Goal: Information Seeking & Learning: Learn about a topic

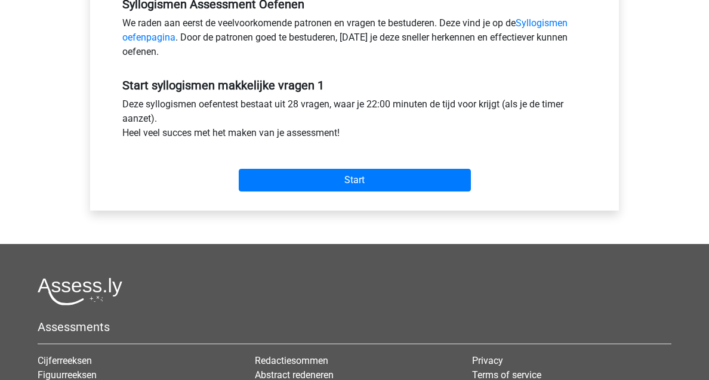
scroll to position [297, 0]
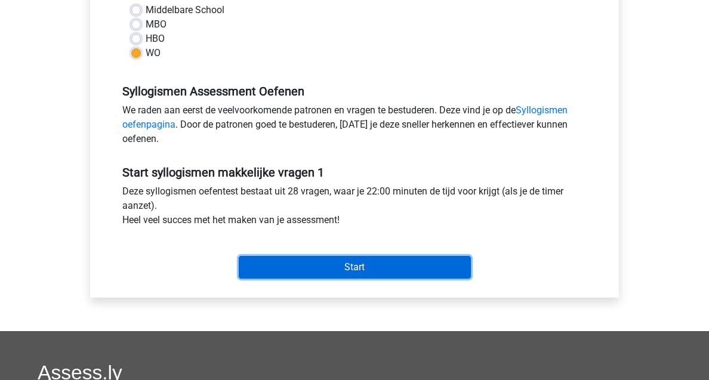
click at [380, 277] on input "Start" at bounding box center [355, 267] width 232 height 23
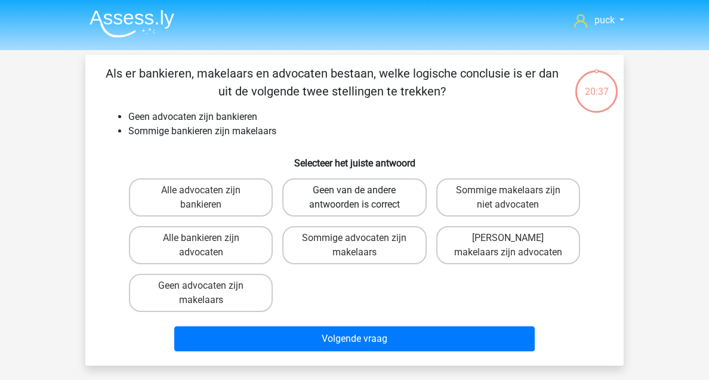
click at [374, 193] on label "Geen van de andere antwoorden is correct" at bounding box center [354, 197] width 144 height 38
click at [362, 193] on input "Geen van de andere antwoorden is correct" at bounding box center [359, 194] width 8 height 8
radio input "true"
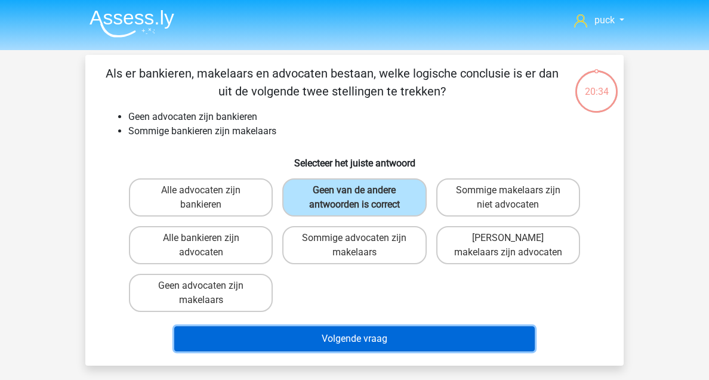
click at [374, 332] on button "Volgende vraag" at bounding box center [354, 339] width 361 height 25
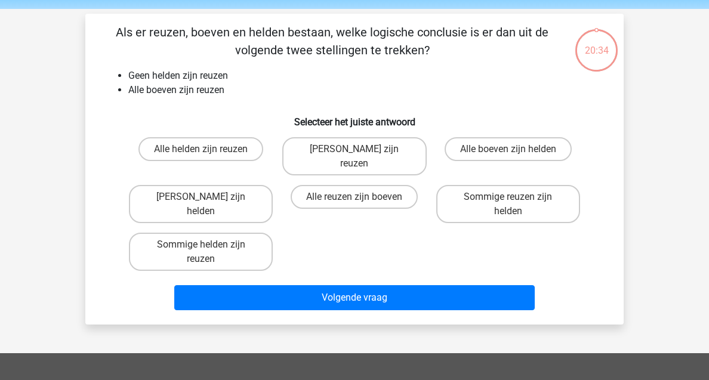
scroll to position [55, 0]
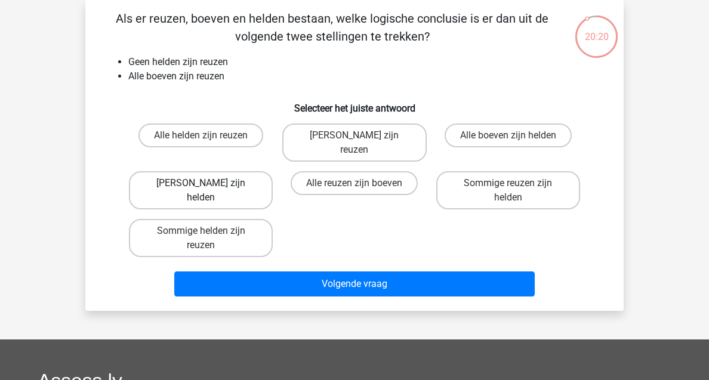
click at [233, 172] on label "Geen boeven zijn helden" at bounding box center [201, 190] width 144 height 38
click at [209, 183] on input "Geen boeven zijn helden" at bounding box center [205, 187] width 8 height 8
radio input "true"
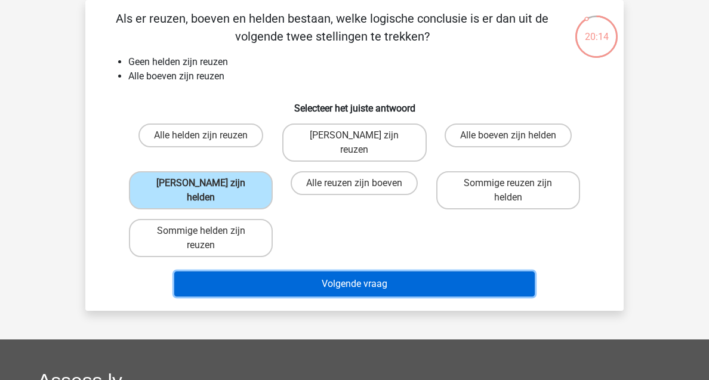
click at [324, 272] on button "Volgende vraag" at bounding box center [354, 284] width 361 height 25
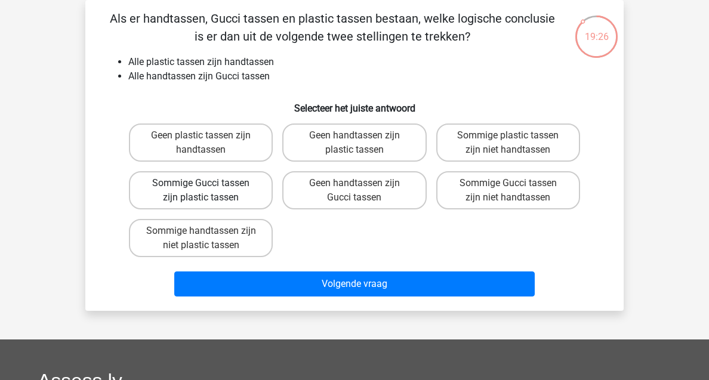
click at [241, 186] on label "Sommige Gucci tassen zijn plastic tassen" at bounding box center [201, 190] width 144 height 38
click at [209, 186] on input "Sommige Gucci tassen zijn plastic tassen" at bounding box center [205, 187] width 8 height 8
radio input "true"
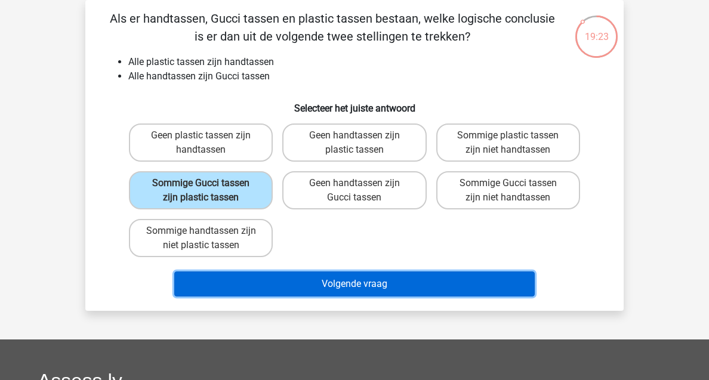
click at [319, 288] on button "Volgende vraag" at bounding box center [354, 284] width 361 height 25
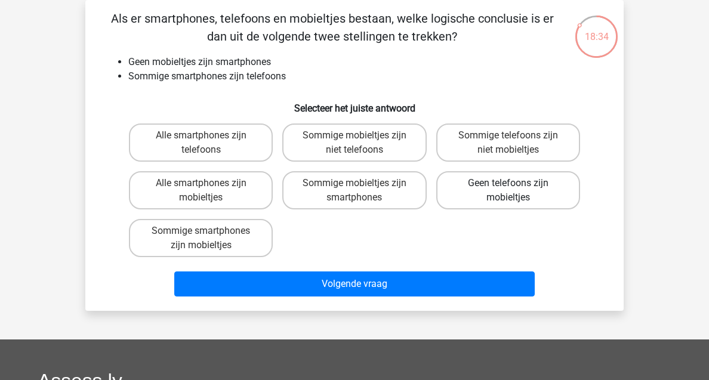
click at [510, 205] on label "Geen telefoons zijn mobieltjes" at bounding box center [508, 190] width 144 height 38
click at [510, 191] on input "Geen telefoons zijn mobieltjes" at bounding box center [512, 187] width 8 height 8
radio input "true"
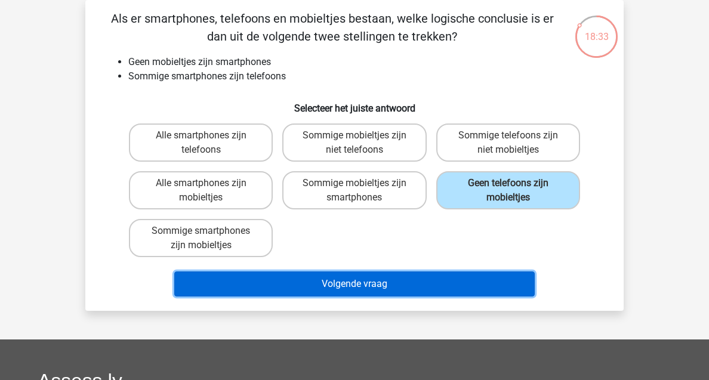
click at [430, 284] on button "Volgende vraag" at bounding box center [354, 284] width 361 height 25
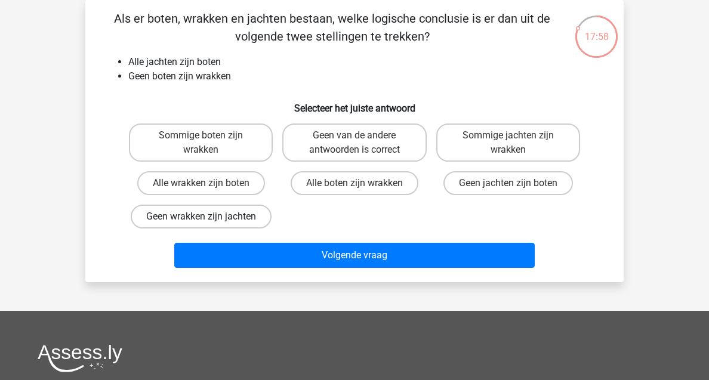
click at [228, 214] on label "Geen wrakken zijn jachten" at bounding box center [201, 217] width 141 height 24
click at [209, 217] on input "Geen wrakken zijn jachten" at bounding box center [205, 221] width 8 height 8
radio input "true"
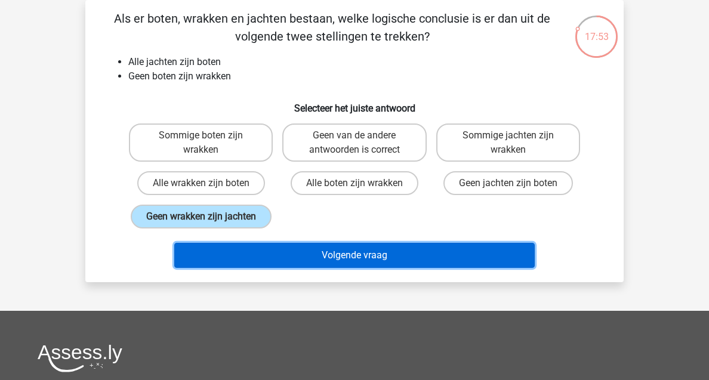
click at [323, 247] on button "Volgende vraag" at bounding box center [354, 255] width 361 height 25
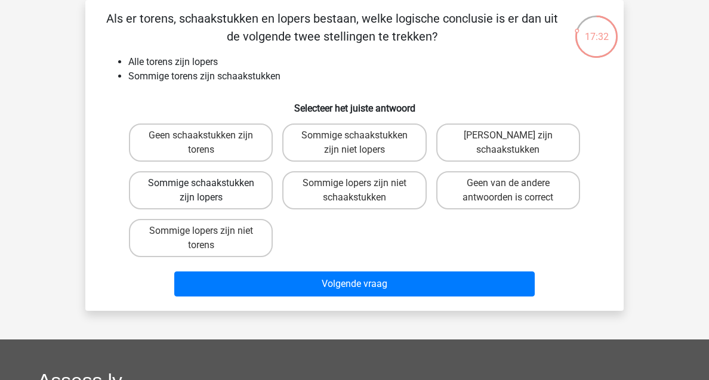
click at [239, 195] on label "Sommige schaakstukken zijn lopers" at bounding box center [201, 190] width 144 height 38
click at [209, 191] on input "Sommige schaakstukken zijn lopers" at bounding box center [205, 187] width 8 height 8
radio input "true"
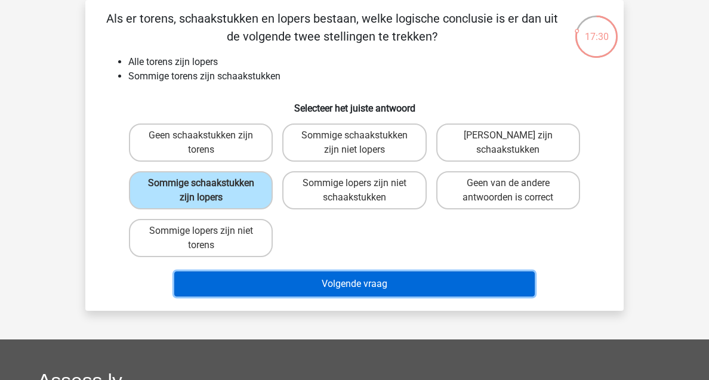
click at [343, 286] on button "Volgende vraag" at bounding box center [354, 284] width 361 height 25
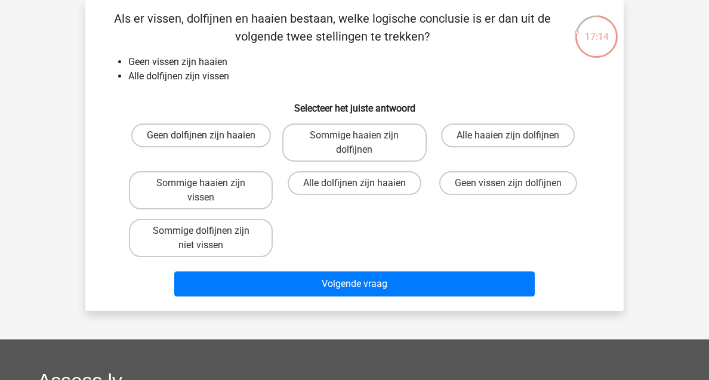
click at [245, 141] on label "Geen dolfijnen zijn haaien" at bounding box center [201, 136] width 140 height 24
click at [209, 141] on input "Geen dolfijnen zijn haaien" at bounding box center [205, 140] width 8 height 8
radio input "true"
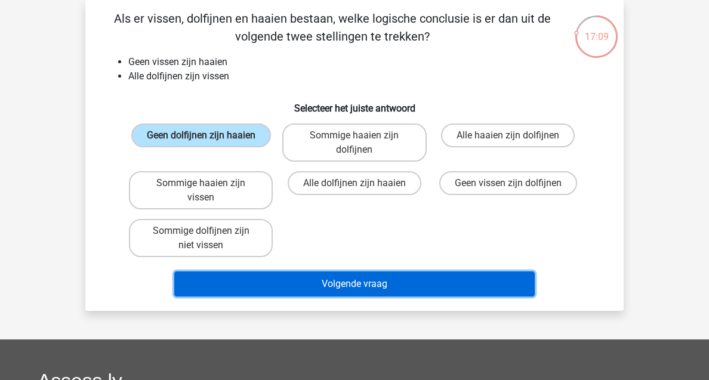
click at [370, 288] on button "Volgende vraag" at bounding box center [354, 284] width 361 height 25
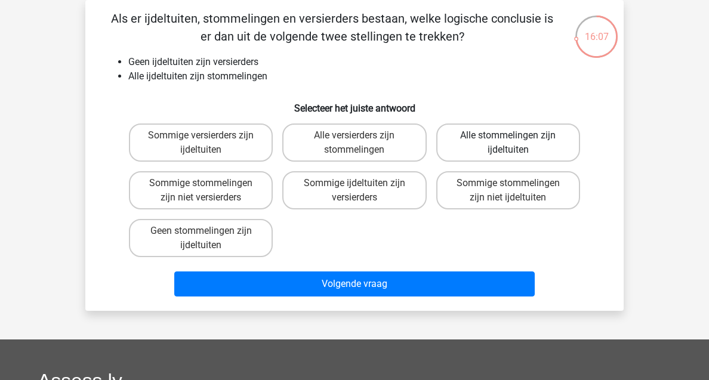
click at [478, 155] on label "Alle stommelingen zijn ijdeltuiten" at bounding box center [508, 143] width 144 height 38
click at [508, 143] on input "Alle stommelingen zijn ijdeltuiten" at bounding box center [512, 140] width 8 height 8
radio input "true"
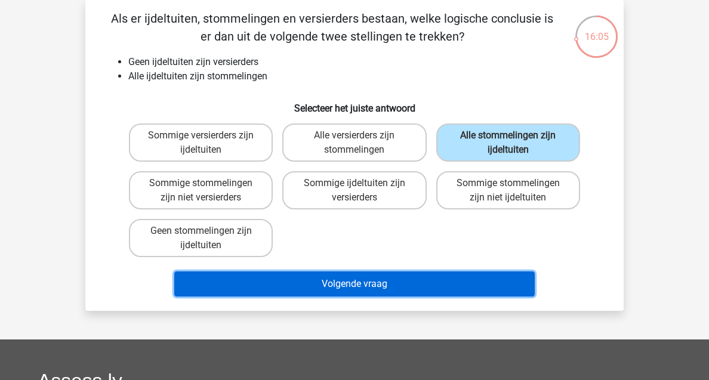
click at [373, 291] on button "Volgende vraag" at bounding box center [354, 284] width 361 height 25
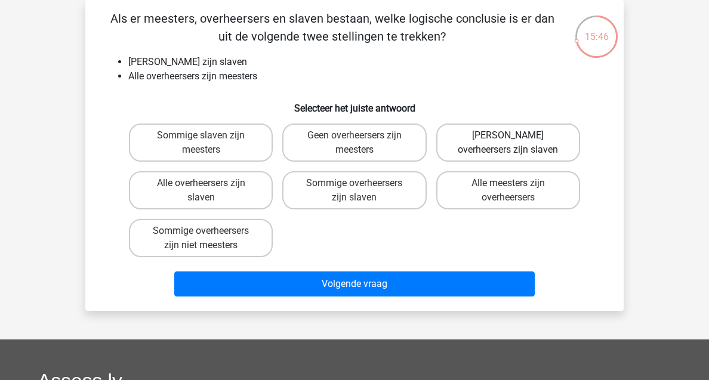
click at [492, 158] on label "Geen overheersers zijn slaven" at bounding box center [508, 143] width 144 height 38
click at [508, 143] on input "Geen overheersers zijn slaven" at bounding box center [512, 140] width 8 height 8
radio input "true"
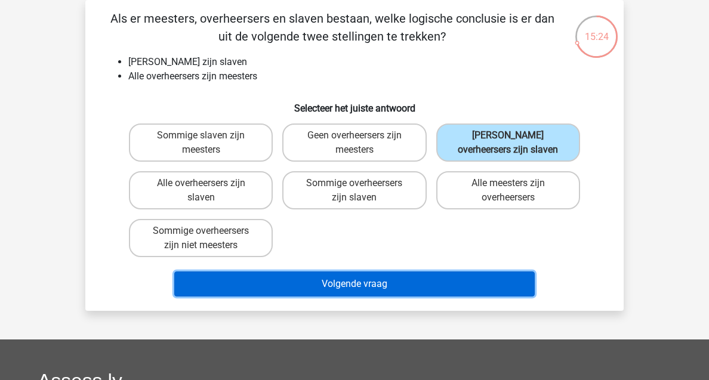
click at [389, 284] on button "Volgende vraag" at bounding box center [354, 284] width 361 height 25
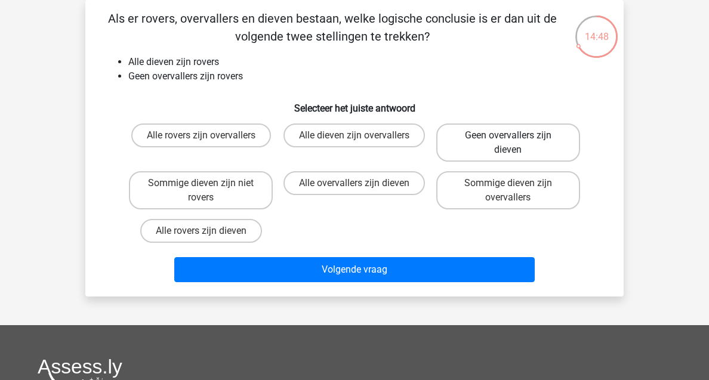
click at [490, 154] on label "Geen overvallers zijn dieven" at bounding box center [508, 143] width 144 height 38
click at [508, 143] on input "Geen overvallers zijn dieven" at bounding box center [512, 140] width 8 height 8
radio input "true"
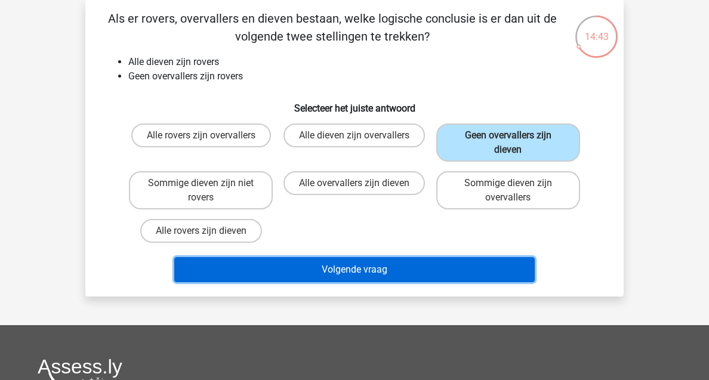
click at [410, 270] on button "Volgende vraag" at bounding box center [354, 269] width 361 height 25
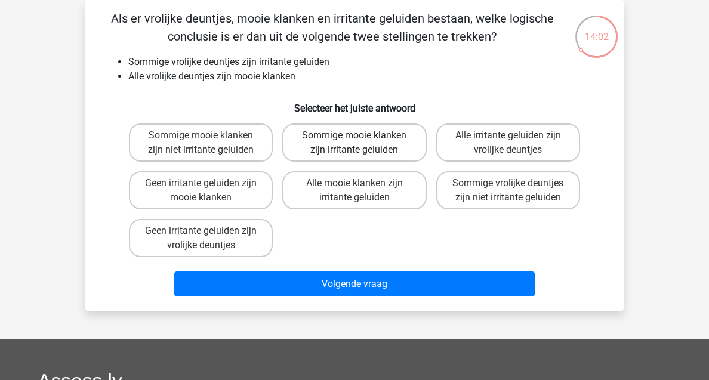
click at [392, 159] on label "Sommige mooie klanken zijn irritante geluiden" at bounding box center [354, 143] width 144 height 38
click at [362, 143] on input "Sommige mooie klanken zijn irritante geluiden" at bounding box center [359, 140] width 8 height 8
radio input "true"
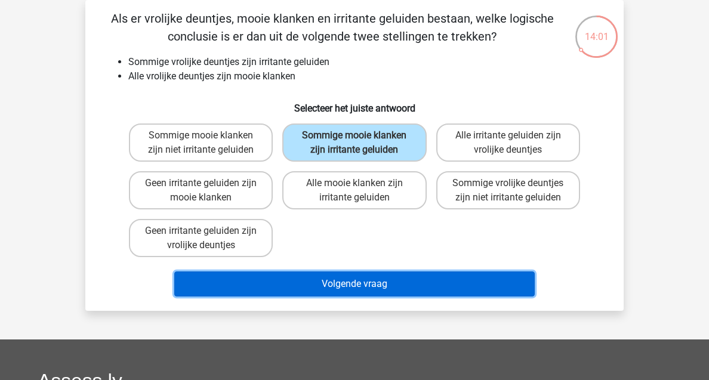
click at [382, 281] on button "Volgende vraag" at bounding box center [354, 284] width 361 height 25
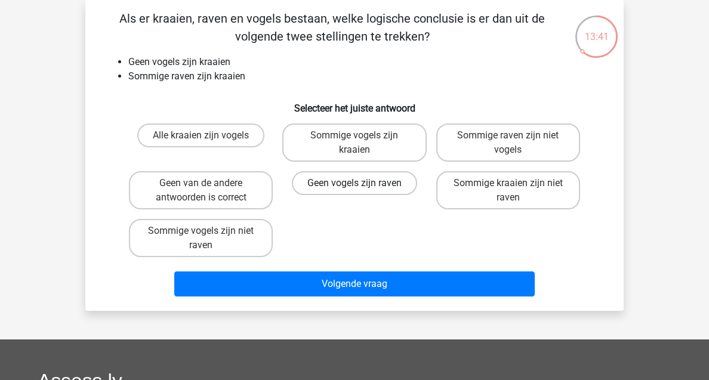
click at [393, 186] on label "Geen vogels zijn raven" at bounding box center [354, 183] width 125 height 24
click at [362, 186] on input "Geen vogels zijn raven" at bounding box center [359, 187] width 8 height 8
radio input "true"
click at [229, 178] on label "Geen van de andere antwoorden is correct" at bounding box center [201, 190] width 144 height 38
click at [209, 183] on input "Geen van de andere antwoorden is correct" at bounding box center [205, 187] width 8 height 8
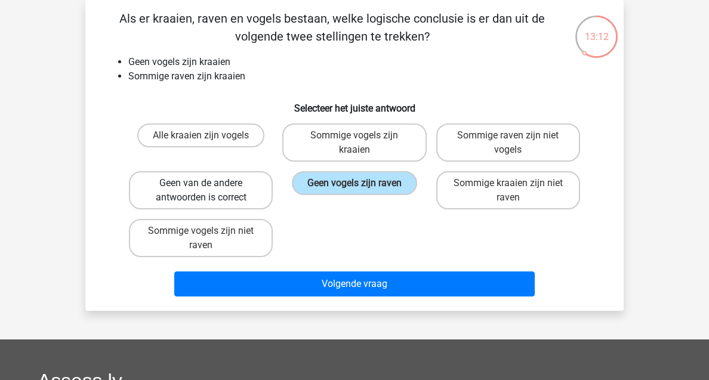
radio input "true"
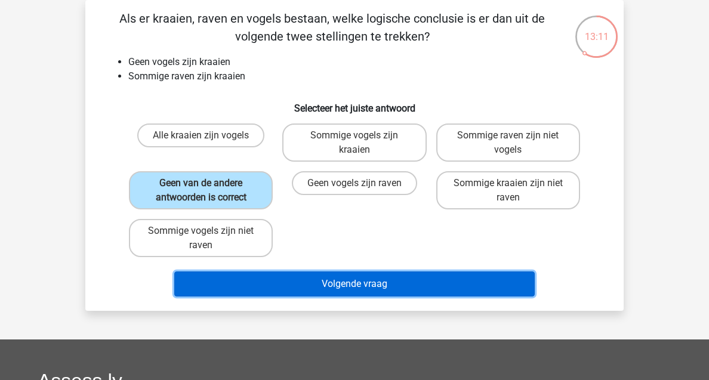
click at [358, 289] on button "Volgende vraag" at bounding box center [354, 284] width 361 height 25
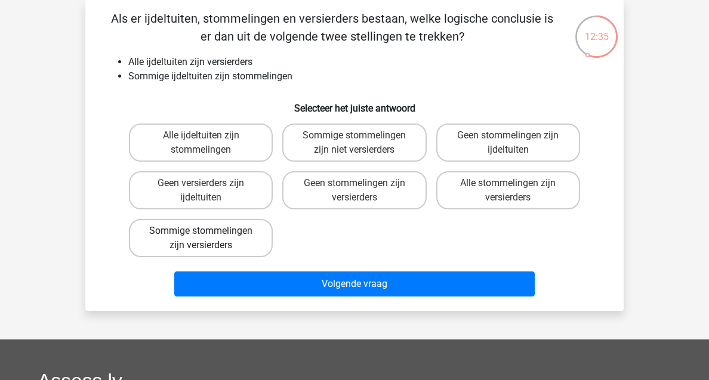
click at [250, 238] on label "Sommige stommelingen zijn versierders" at bounding box center [201, 238] width 144 height 38
click at [209, 238] on input "Sommige stommelingen zijn versierders" at bounding box center [205, 235] width 8 height 8
radio input "true"
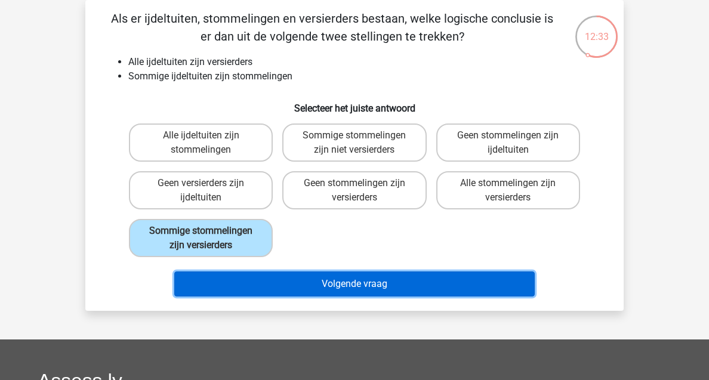
click at [318, 277] on button "Volgende vraag" at bounding box center [354, 284] width 361 height 25
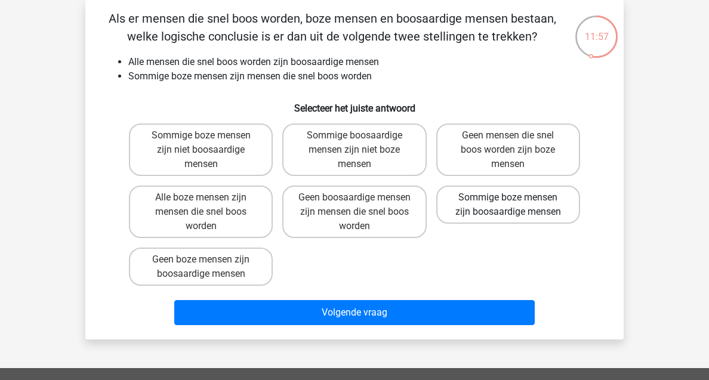
click at [494, 216] on label "Sommige boze mensen zijn boosaardige mensen" at bounding box center [508, 205] width 144 height 38
click at [508, 205] on input "Sommige boze mensen zijn boosaardige mensen" at bounding box center [512, 202] width 8 height 8
radio input "true"
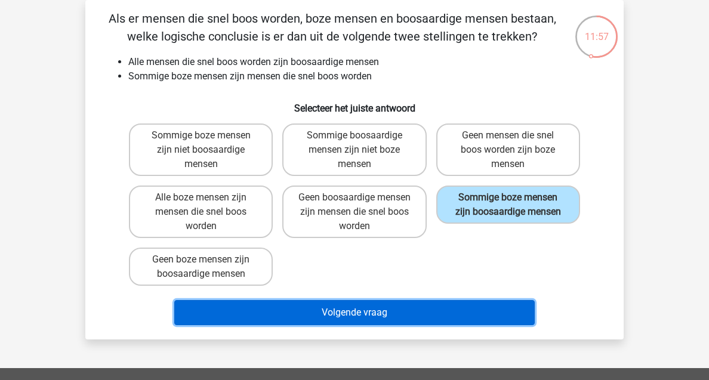
click at [415, 312] on button "Volgende vraag" at bounding box center [354, 312] width 361 height 25
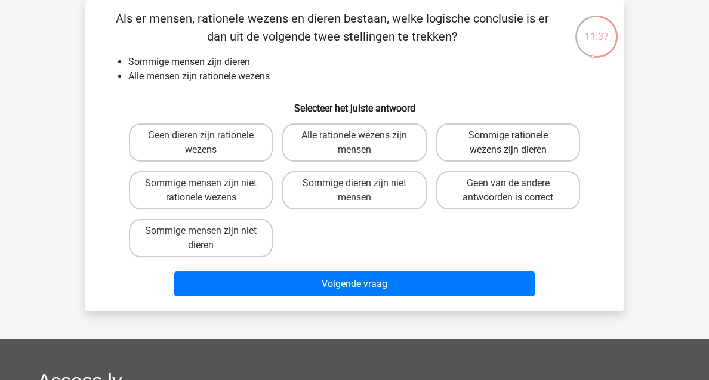
click at [494, 141] on label "Sommige rationele wezens zijn dieren" at bounding box center [508, 143] width 144 height 38
click at [508, 141] on input "Sommige rationele wezens zijn dieren" at bounding box center [512, 140] width 8 height 8
radio input "true"
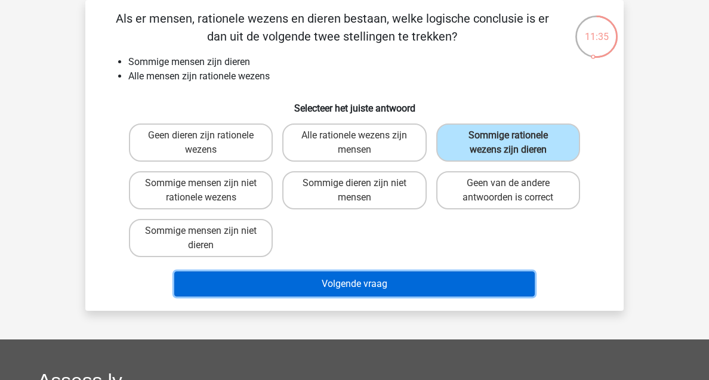
click at [397, 283] on button "Volgende vraag" at bounding box center [354, 284] width 361 height 25
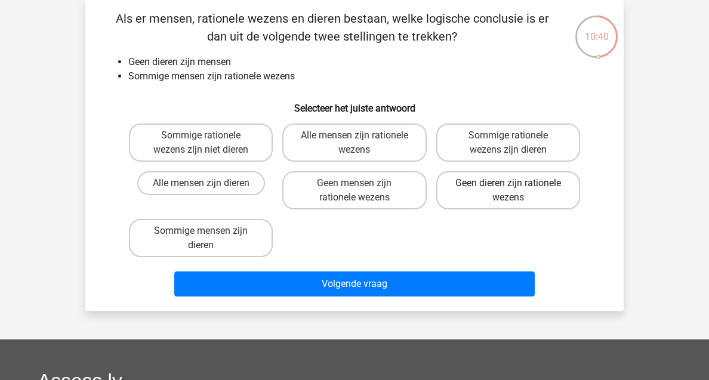
click at [506, 196] on label "Geen dieren zijn rationele wezens" at bounding box center [508, 190] width 144 height 38
click at [508, 191] on input "Geen dieren zijn rationele wezens" at bounding box center [512, 187] width 8 height 8
radio input "true"
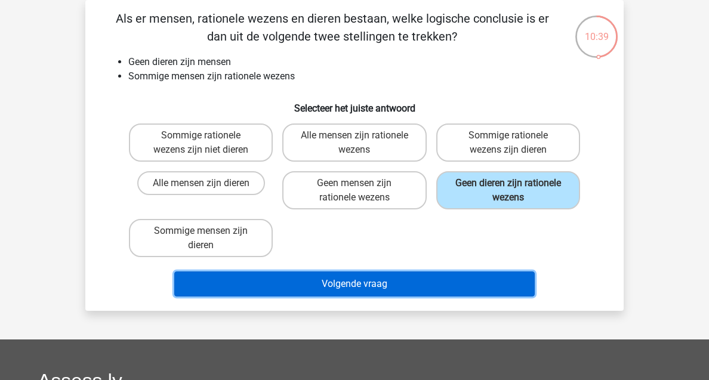
click at [435, 293] on button "Volgende vraag" at bounding box center [354, 284] width 361 height 25
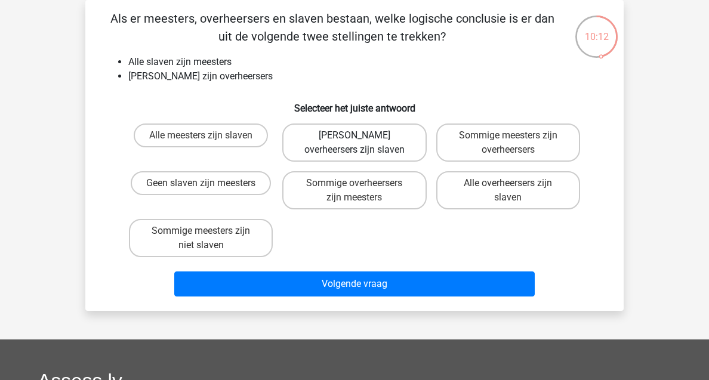
click at [369, 128] on label "Geen overheersers zijn slaven" at bounding box center [354, 143] width 144 height 38
click at [362, 136] on input "Geen overheersers zijn slaven" at bounding box center [359, 140] width 8 height 8
radio input "true"
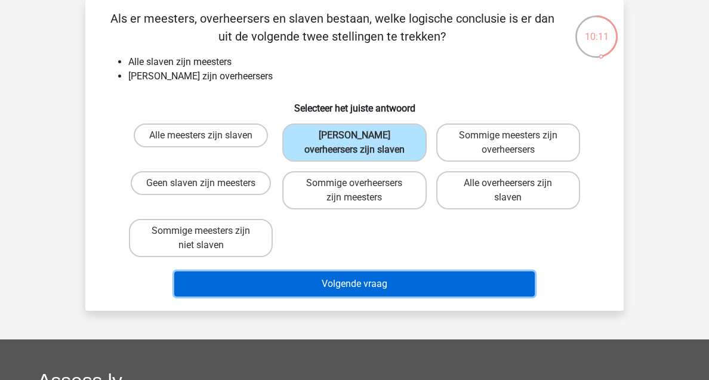
click at [346, 272] on button "Volgende vraag" at bounding box center [354, 284] width 361 height 25
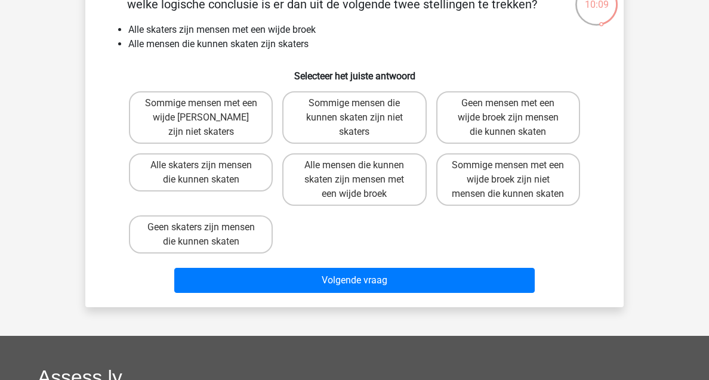
scroll to position [88, 0]
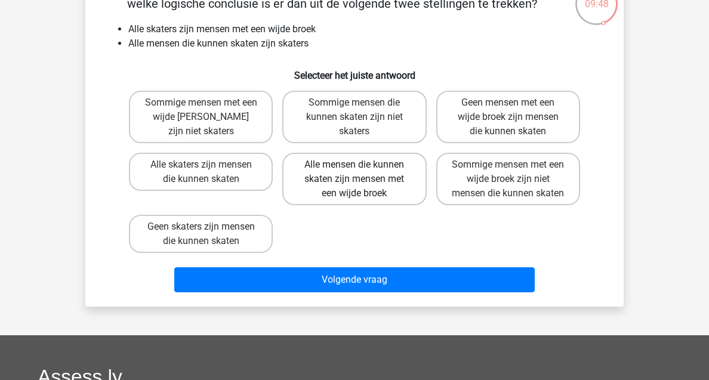
click at [383, 198] on label "Alle mensen die kunnen skaten zijn mensen met een wijde broek" at bounding box center [354, 179] width 144 height 53
click at [362, 173] on input "Alle mensen die kunnen skaten zijn mensen met een wijde broek" at bounding box center [359, 169] width 8 height 8
radio input "true"
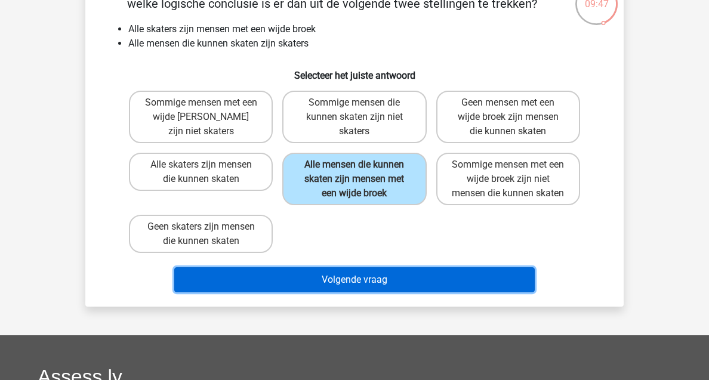
click at [361, 293] on button "Volgende vraag" at bounding box center [354, 279] width 361 height 25
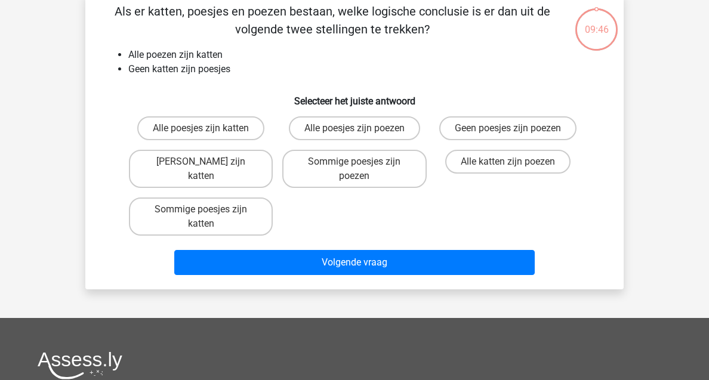
scroll to position [55, 0]
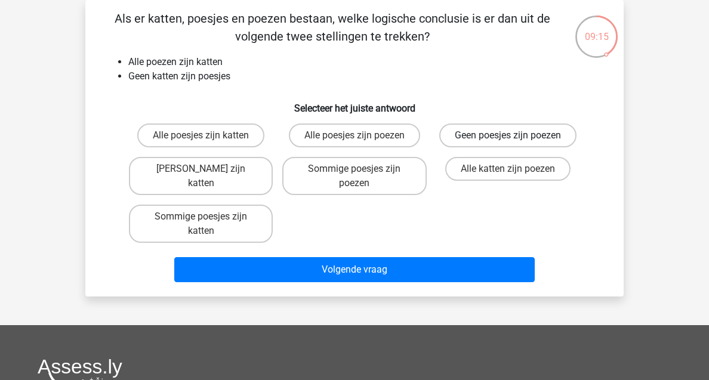
click at [485, 144] on label "Geen poesjes zijn poezen" at bounding box center [507, 136] width 137 height 24
click at [508, 143] on input "Geen poesjes zijn poezen" at bounding box center [512, 140] width 8 height 8
radio input "true"
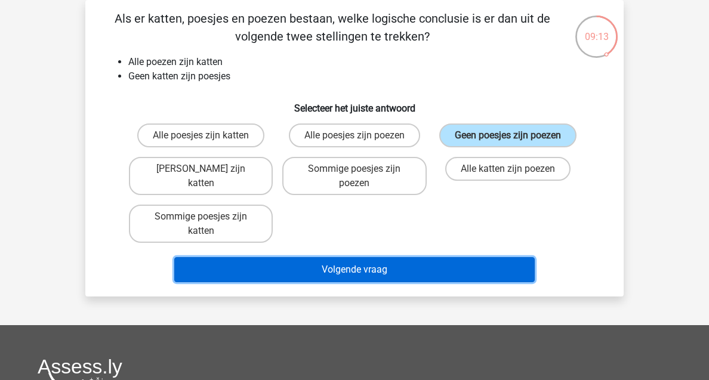
click at [410, 273] on button "Volgende vraag" at bounding box center [354, 269] width 361 height 25
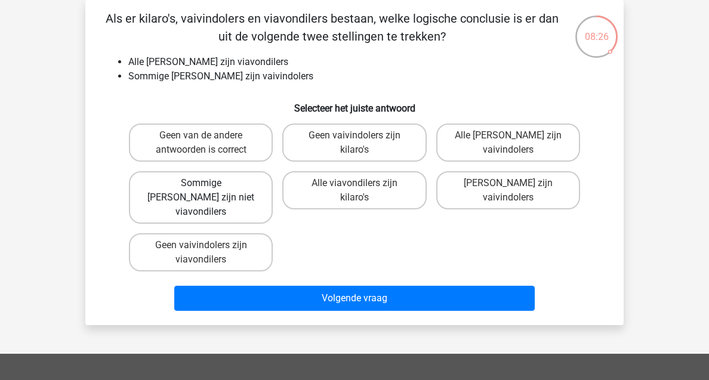
click at [257, 206] on label "Sommige kilaro's zijn niet viavondilers" at bounding box center [201, 197] width 144 height 53
click at [209, 191] on input "Sommige kilaro's zijn niet viavondilers" at bounding box center [205, 187] width 8 height 8
radio input "true"
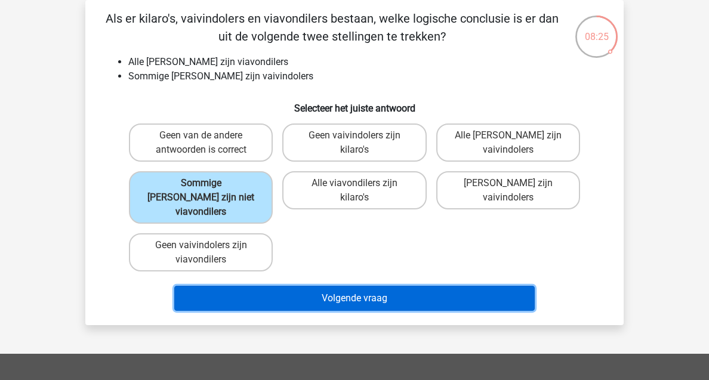
click at [348, 286] on button "Volgende vraag" at bounding box center [354, 298] width 361 height 25
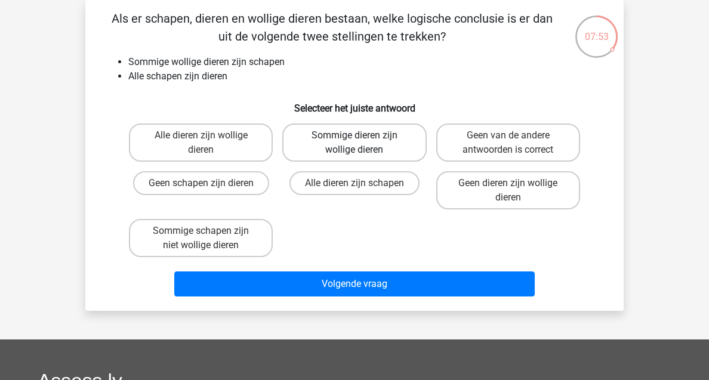
click at [367, 149] on label "Sommige dieren zijn wollige dieren" at bounding box center [354, 143] width 144 height 38
click at [362, 143] on input "Sommige dieren zijn wollige dieren" at bounding box center [359, 140] width 8 height 8
radio input "true"
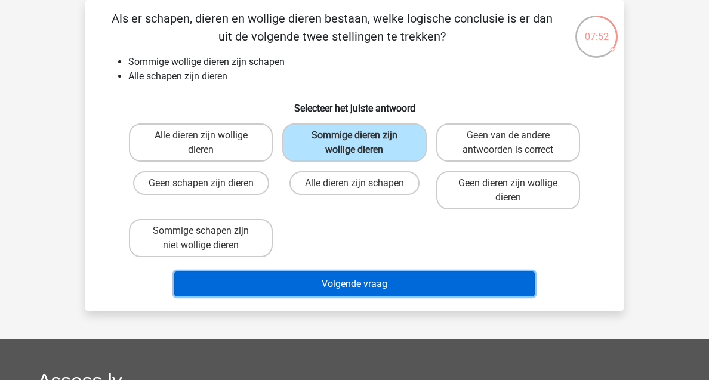
click at [327, 278] on button "Volgende vraag" at bounding box center [354, 284] width 361 height 25
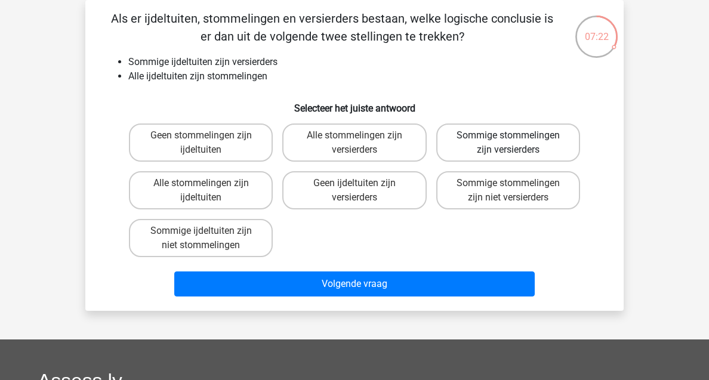
click at [485, 153] on label "Sommige stommelingen zijn versierders" at bounding box center [508, 143] width 144 height 38
click at [508, 143] on input "Sommige stommelingen zijn versierders" at bounding box center [512, 140] width 8 height 8
radio input "true"
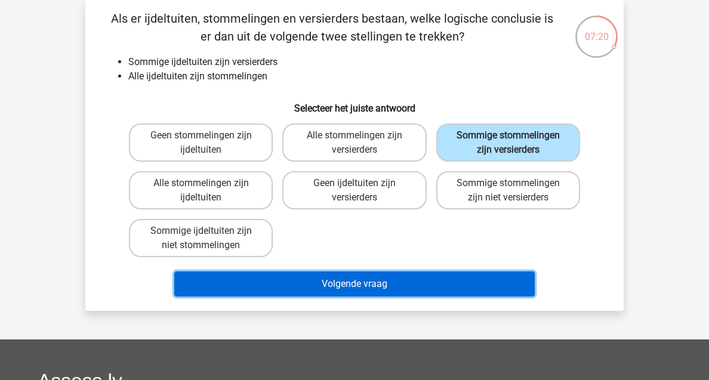
click at [392, 286] on button "Volgende vraag" at bounding box center [354, 284] width 361 height 25
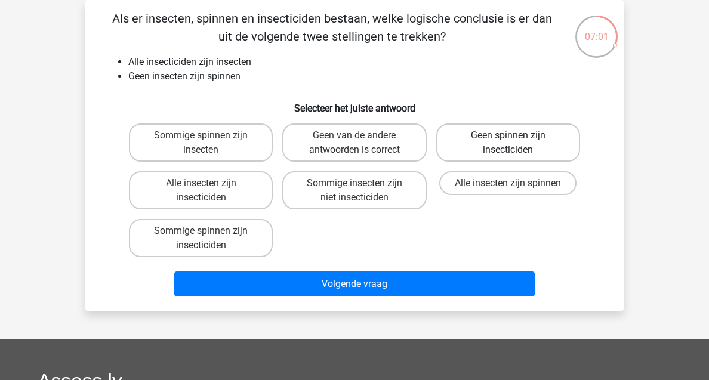
click at [491, 155] on label "Geen spinnen zijn insecticiden" at bounding box center [508, 143] width 144 height 38
click at [508, 143] on input "Geen spinnen zijn insecticiden" at bounding box center [512, 140] width 8 height 8
radio input "true"
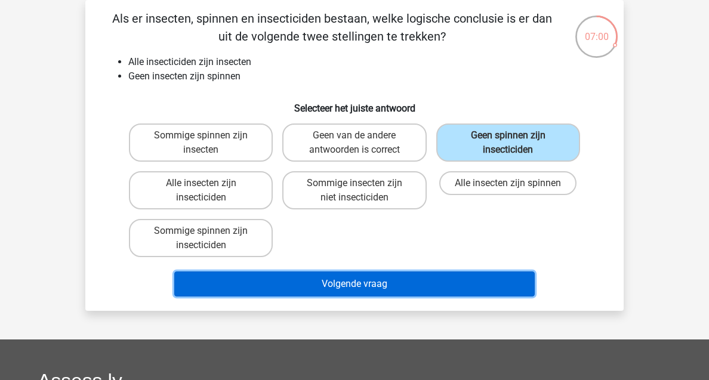
click at [416, 278] on button "Volgende vraag" at bounding box center [354, 284] width 361 height 25
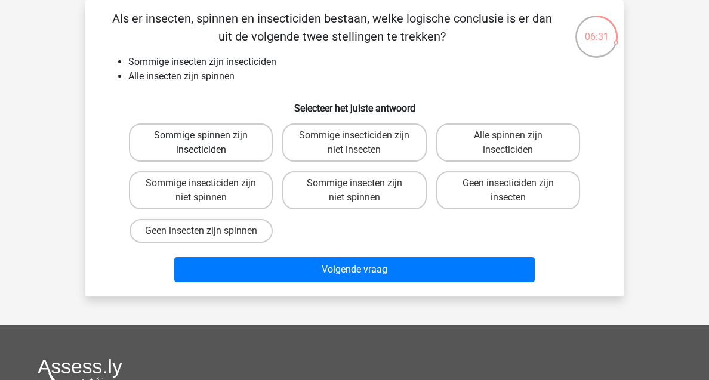
click at [235, 147] on label "Sommige spinnen zijn insecticiden" at bounding box center [201, 143] width 144 height 38
click at [209, 143] on input "Sommige spinnen zijn insecticiden" at bounding box center [205, 140] width 8 height 8
radio input "true"
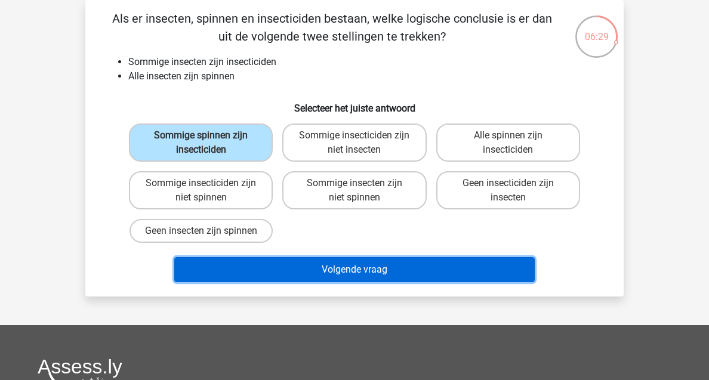
click at [324, 278] on button "Volgende vraag" at bounding box center [354, 269] width 361 height 25
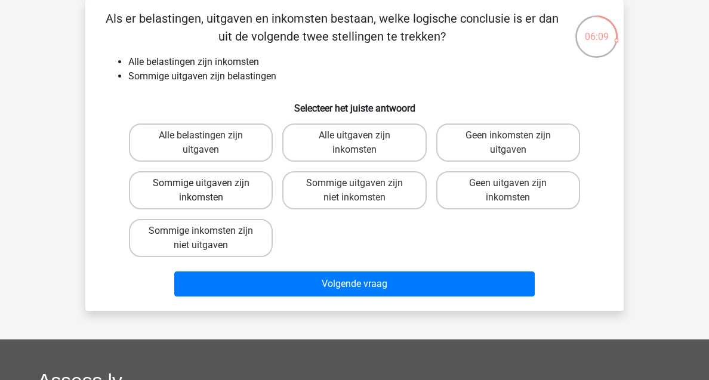
click at [255, 199] on label "Sommige uitgaven zijn inkomsten" at bounding box center [201, 190] width 144 height 38
click at [209, 191] on input "Sommige uitgaven zijn inkomsten" at bounding box center [205, 187] width 8 height 8
radio input "true"
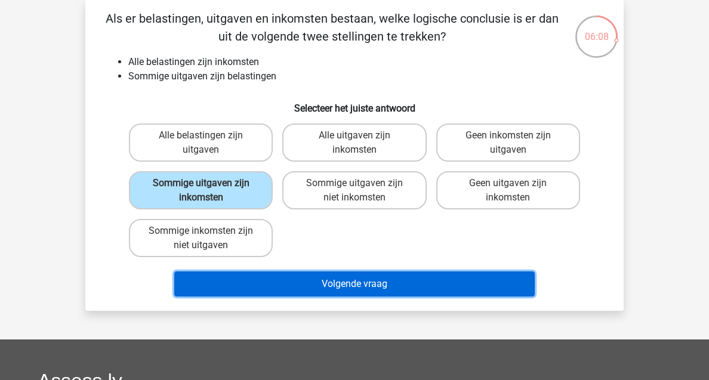
click at [356, 287] on button "Volgende vraag" at bounding box center [354, 284] width 361 height 25
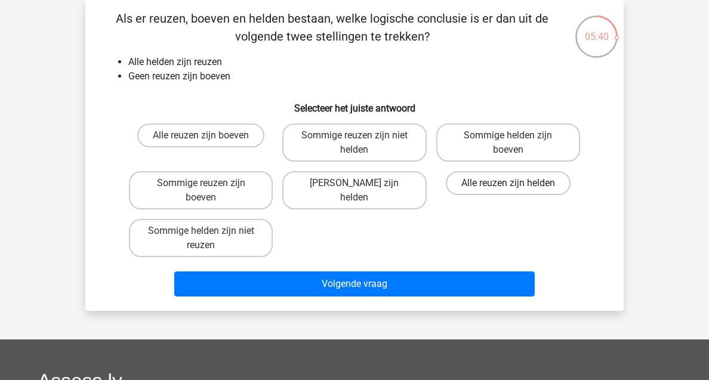
click at [479, 194] on label "Alle reuzen zijn helden" at bounding box center [508, 183] width 125 height 24
click at [508, 191] on input "Alle reuzen zijn helden" at bounding box center [512, 187] width 8 height 8
radio input "true"
click at [374, 186] on label "Geen boeven zijn helden" at bounding box center [354, 190] width 144 height 38
click at [362, 186] on input "Geen boeven zijn helden" at bounding box center [359, 187] width 8 height 8
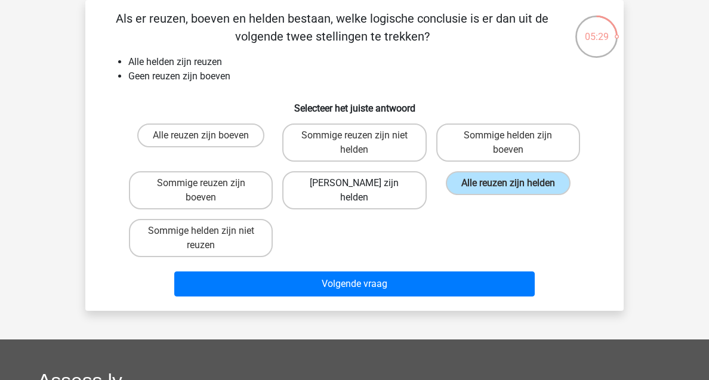
radio input "true"
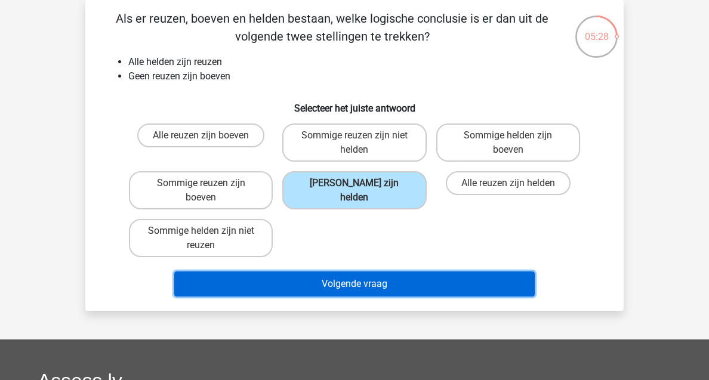
click at [354, 279] on button "Volgende vraag" at bounding box center [354, 284] width 361 height 25
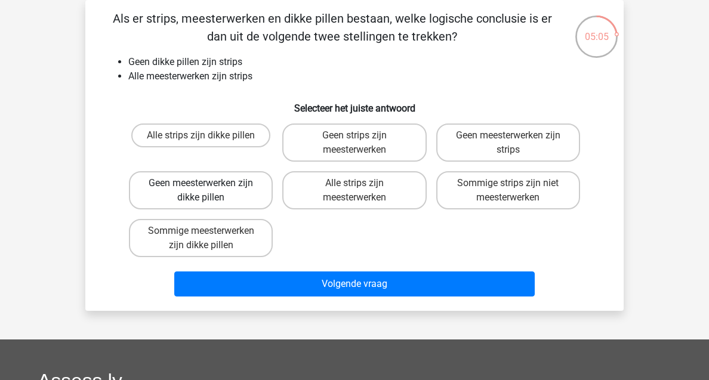
click at [232, 201] on label "Geen meesterwerken zijn dikke pillen" at bounding box center [201, 190] width 144 height 38
click at [209, 191] on input "Geen meesterwerken zijn dikke pillen" at bounding box center [205, 187] width 8 height 8
radio input "true"
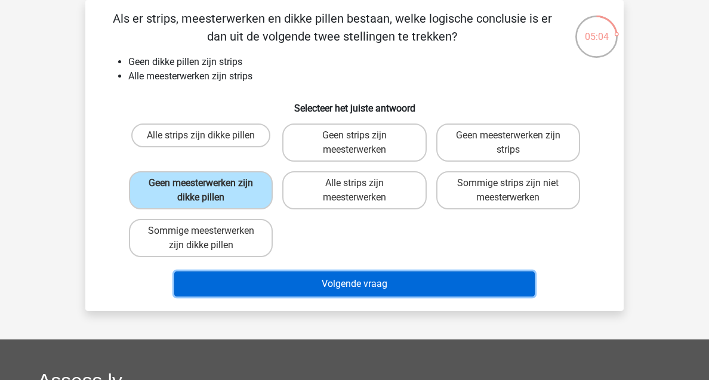
click at [320, 281] on button "Volgende vraag" at bounding box center [354, 284] width 361 height 25
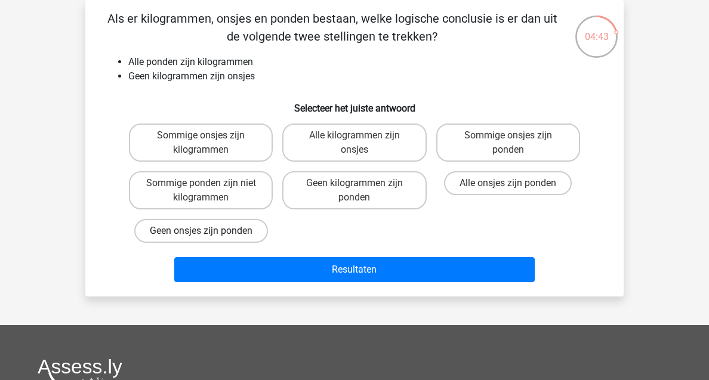
click at [254, 242] on label "Geen onsjes zijn ponden" at bounding box center [201, 231] width 134 height 24
click at [209, 239] on input "Geen onsjes zijn ponden" at bounding box center [205, 235] width 8 height 8
radio input "true"
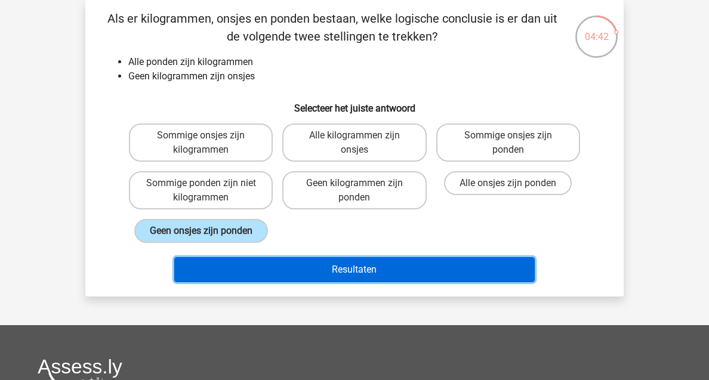
click at [352, 269] on button "Resultaten" at bounding box center [354, 269] width 361 height 25
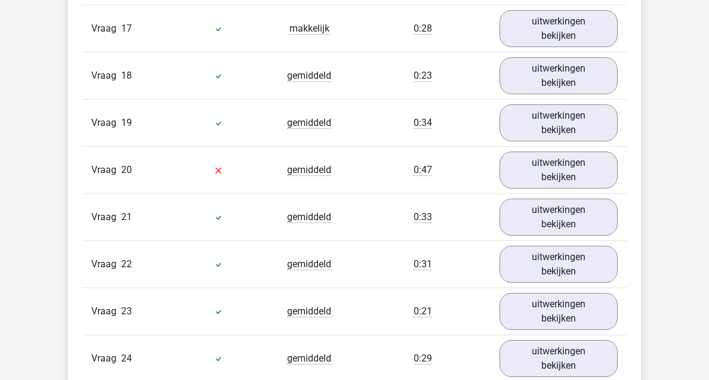
scroll to position [1558, 0]
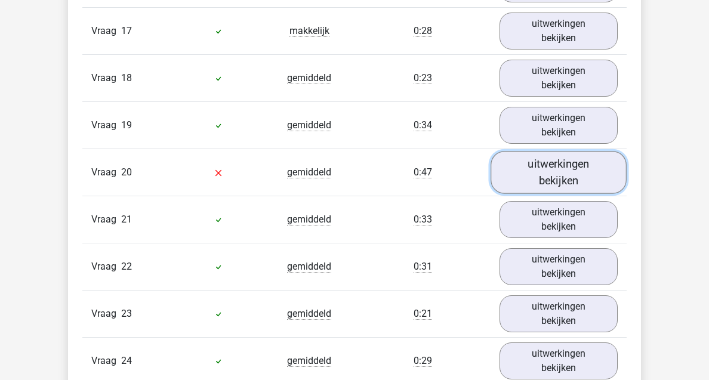
click at [519, 186] on link "uitwerkingen bekijken" at bounding box center [559, 173] width 136 height 42
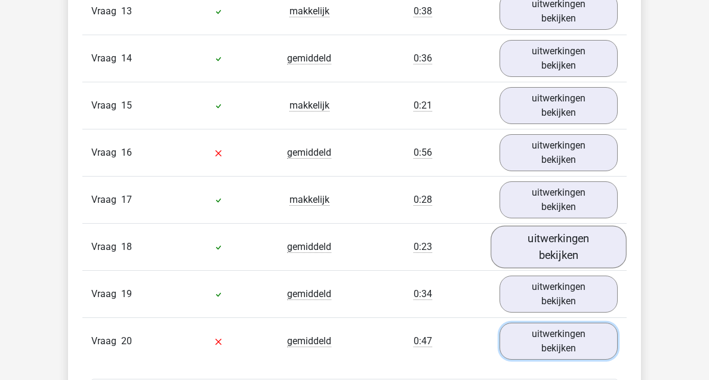
scroll to position [1382, 0]
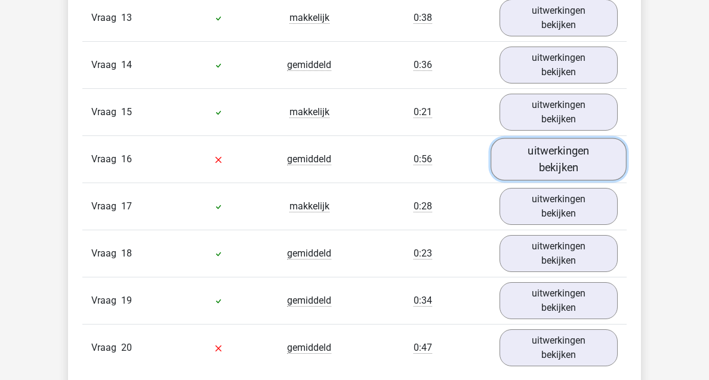
click at [551, 165] on link "uitwerkingen bekijken" at bounding box center [559, 159] width 136 height 42
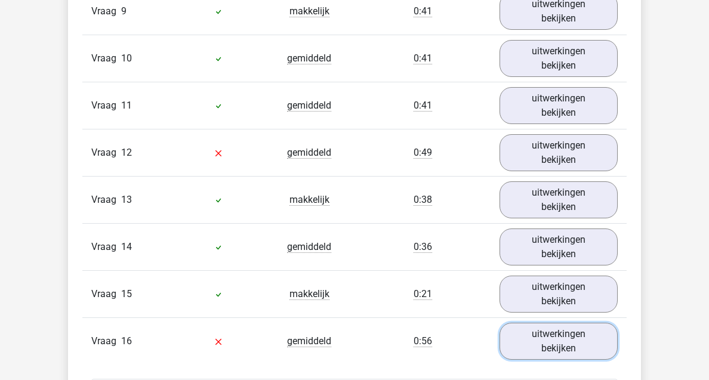
scroll to position [1161, 0]
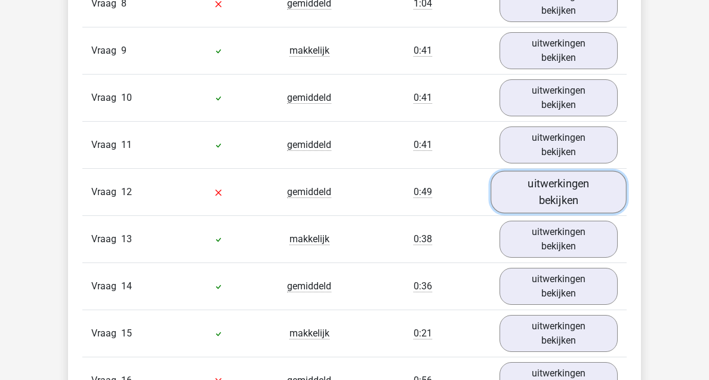
click at [546, 193] on link "uitwerkingen bekijken" at bounding box center [559, 192] width 136 height 42
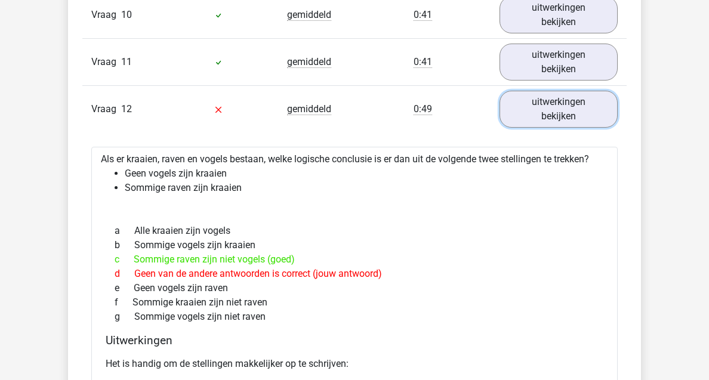
scroll to position [1245, 0]
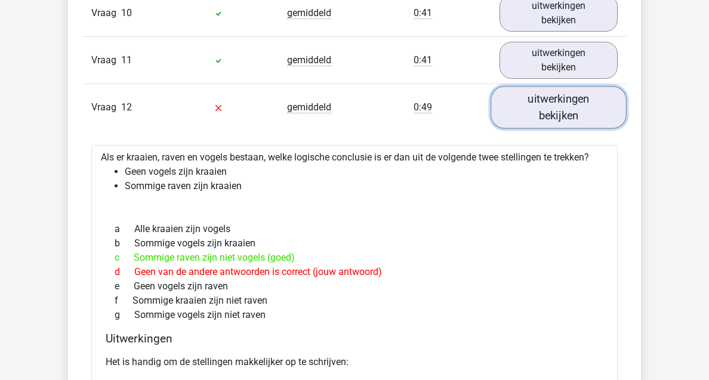
click at [553, 124] on link "uitwerkingen bekijken" at bounding box center [559, 108] width 136 height 42
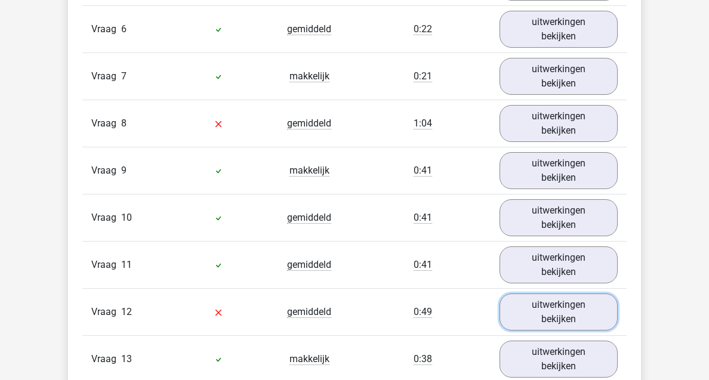
scroll to position [1036, 0]
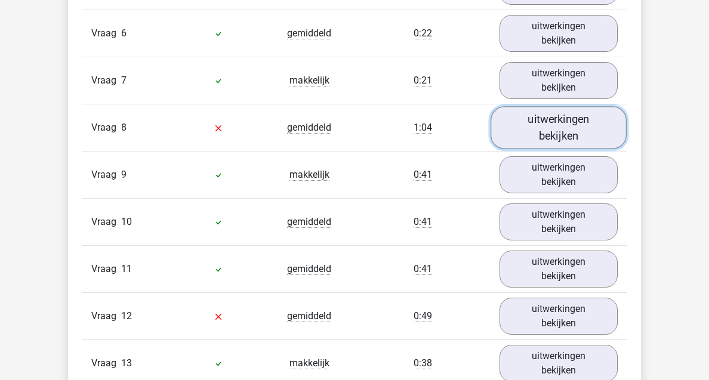
click at [534, 130] on link "uitwerkingen bekijken" at bounding box center [559, 128] width 136 height 42
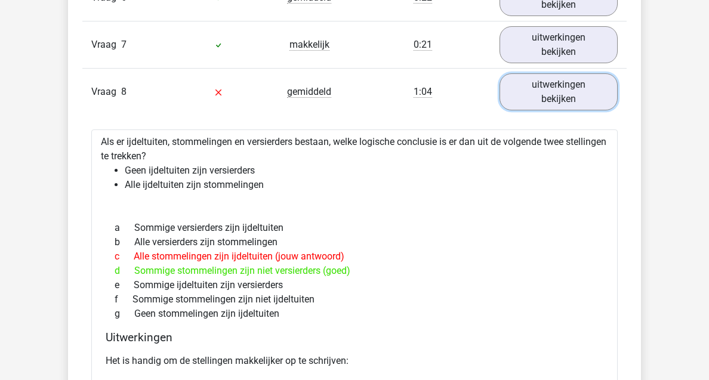
scroll to position [1073, 0]
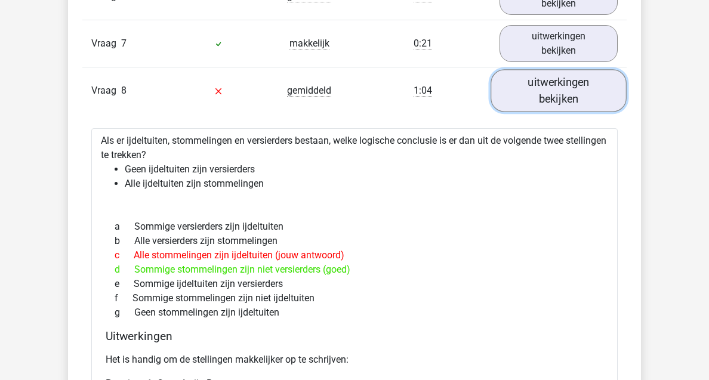
click at [565, 88] on link "uitwerkingen bekijken" at bounding box center [559, 91] width 136 height 42
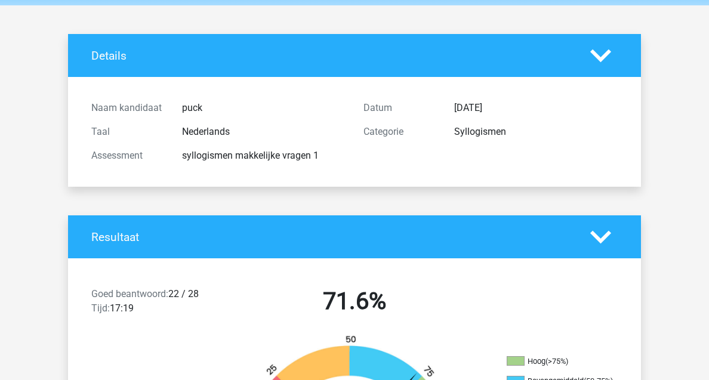
scroll to position [0, 0]
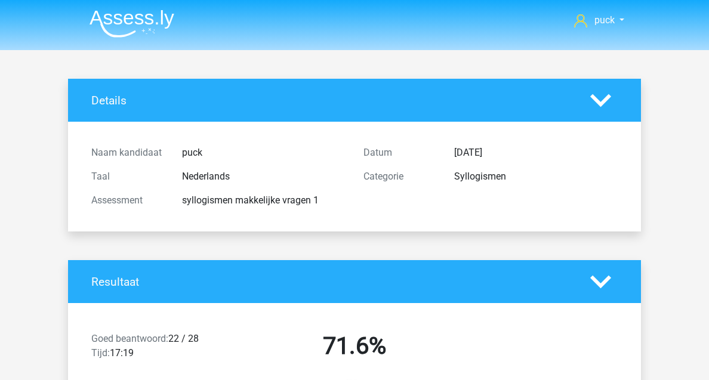
click at [135, 34] on img at bounding box center [132, 24] width 85 height 28
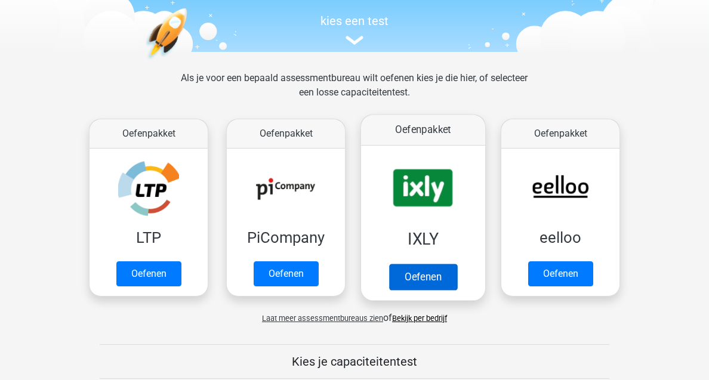
scroll to position [125, 0]
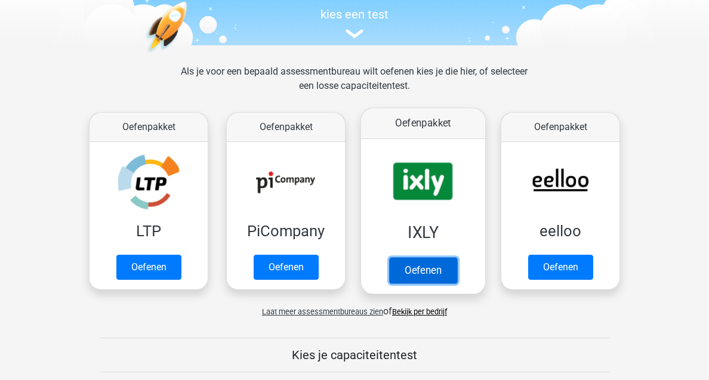
click at [413, 266] on link "Oefenen" at bounding box center [423, 270] width 68 height 26
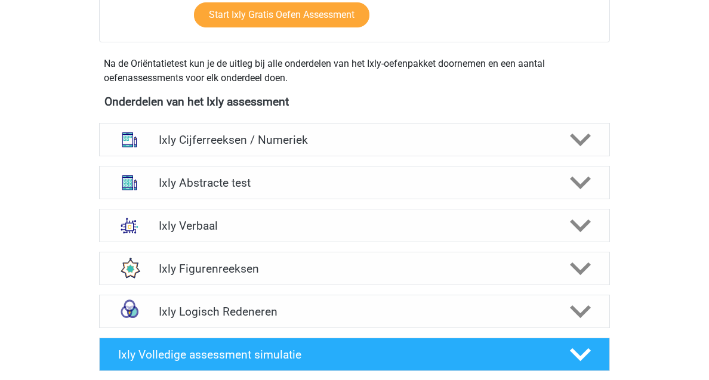
scroll to position [396, 0]
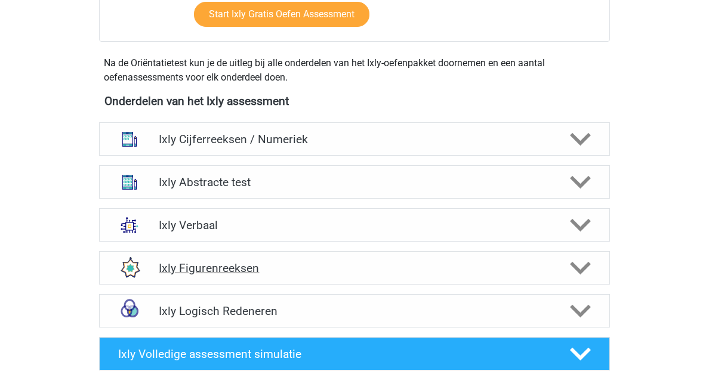
click at [244, 272] on h4 "Ixly Figurenreeksen" at bounding box center [354, 268] width 391 height 14
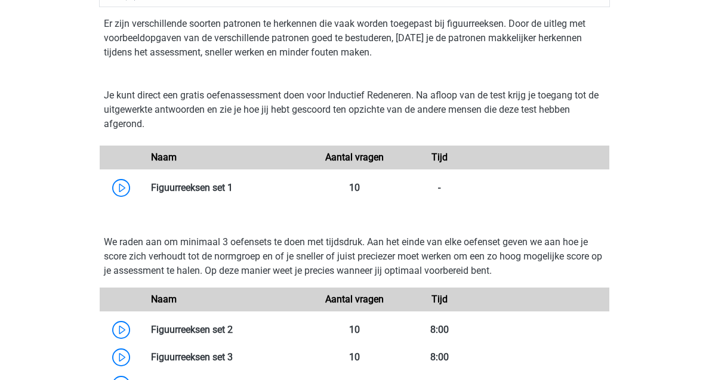
scroll to position [686, 0]
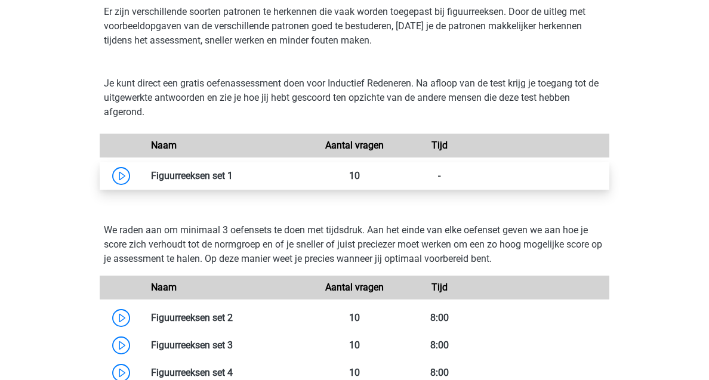
click at [233, 181] on link at bounding box center [233, 175] width 0 height 11
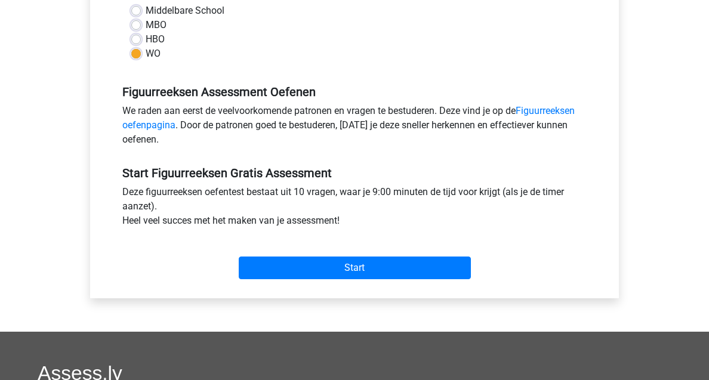
scroll to position [298, 0]
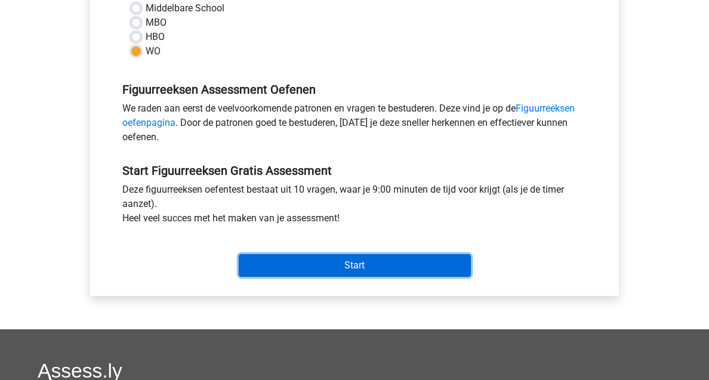
click at [344, 266] on input "Start" at bounding box center [355, 265] width 232 height 23
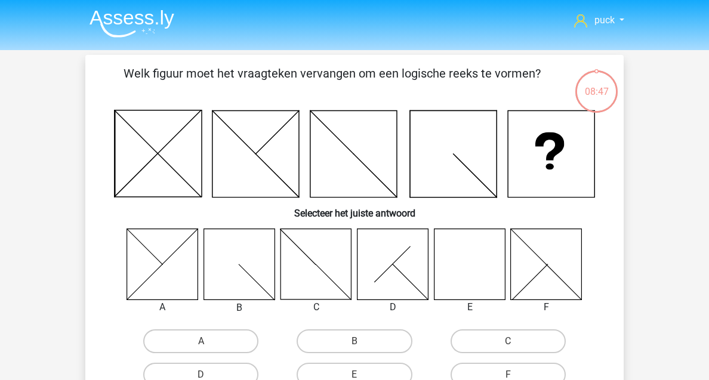
scroll to position [52, 0]
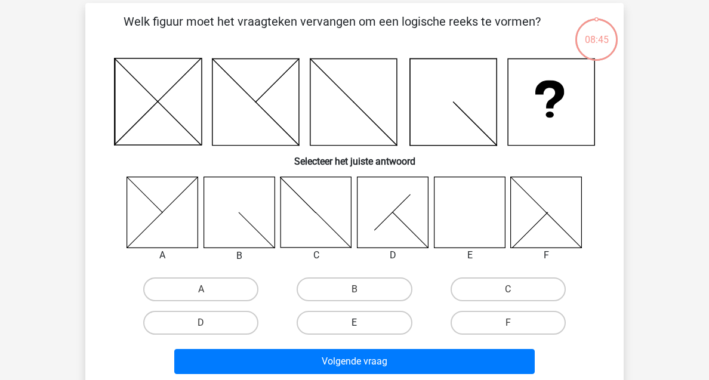
click at [341, 316] on label "E" at bounding box center [354, 323] width 115 height 24
click at [355, 323] on input "E" at bounding box center [359, 327] width 8 height 8
radio input "true"
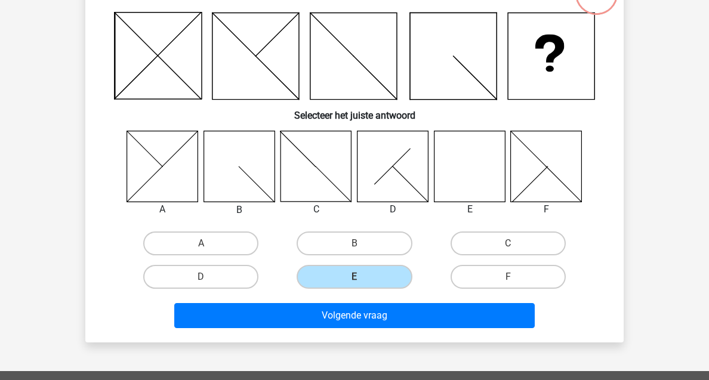
scroll to position [101, 0]
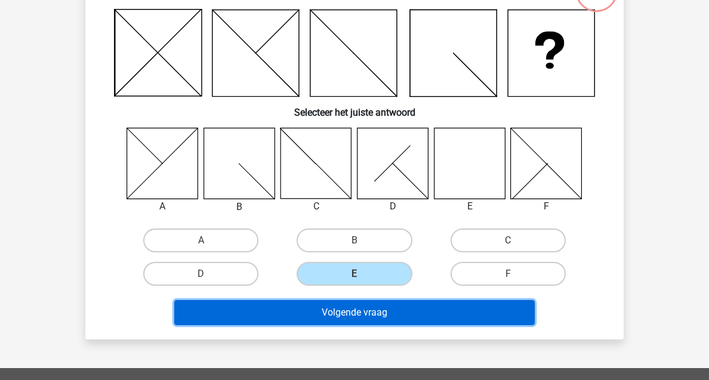
click at [424, 312] on button "Volgende vraag" at bounding box center [354, 312] width 361 height 25
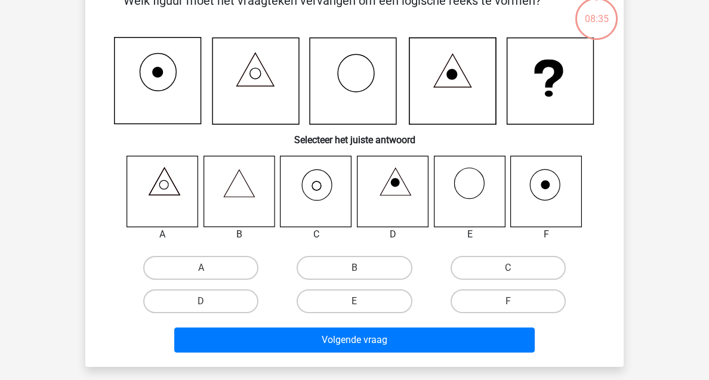
scroll to position [55, 0]
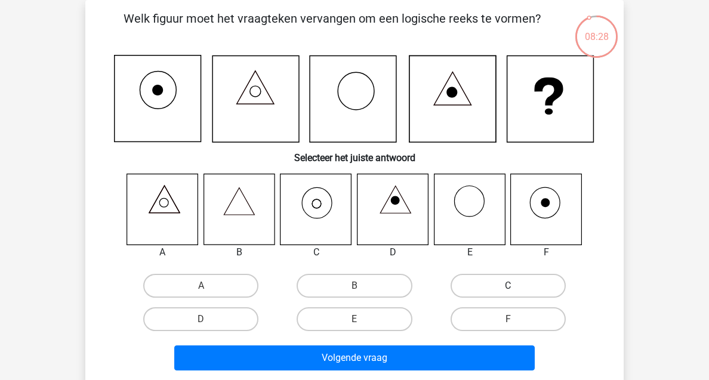
click at [484, 288] on label "C" at bounding box center [508, 286] width 115 height 24
click at [508, 288] on input "C" at bounding box center [512, 290] width 8 height 8
radio input "true"
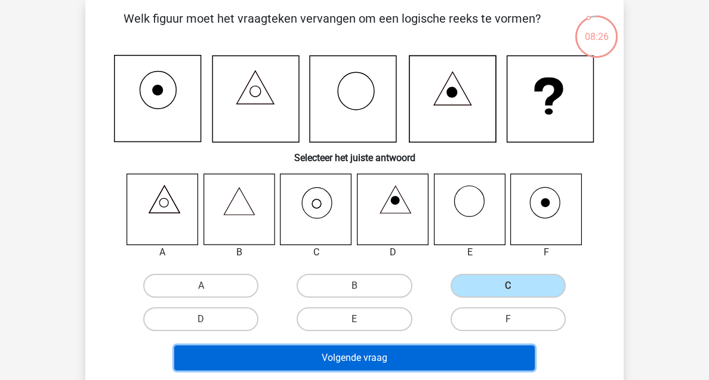
click at [374, 365] on button "Volgende vraag" at bounding box center [354, 358] width 361 height 25
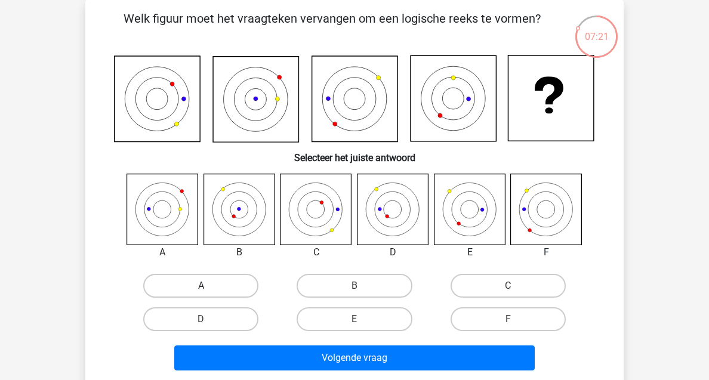
click at [213, 287] on label "A" at bounding box center [200, 286] width 115 height 24
click at [209, 287] on input "A" at bounding box center [205, 290] width 8 height 8
radio input "true"
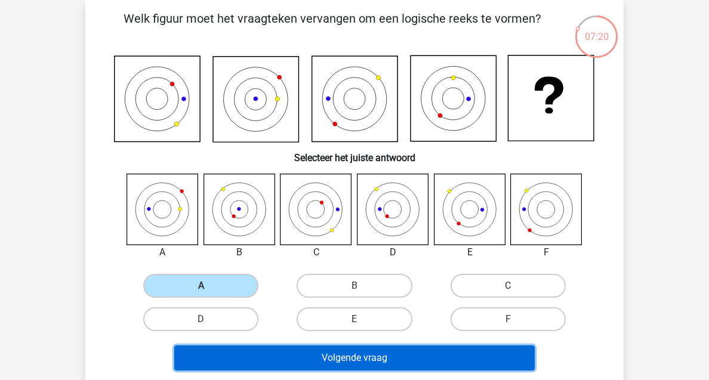
click at [316, 353] on button "Volgende vraag" at bounding box center [354, 358] width 361 height 25
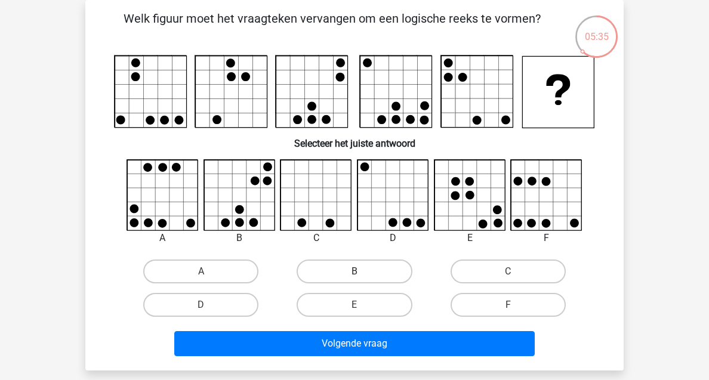
click at [372, 269] on label "B" at bounding box center [354, 272] width 115 height 24
click at [362, 272] on input "B" at bounding box center [359, 276] width 8 height 8
radio input "true"
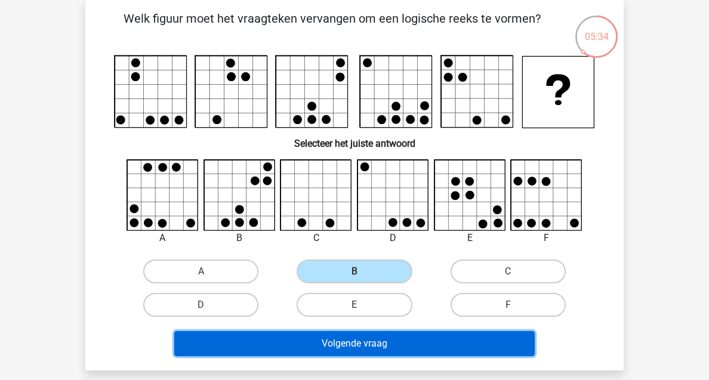
click at [362, 349] on button "Volgende vraag" at bounding box center [354, 343] width 361 height 25
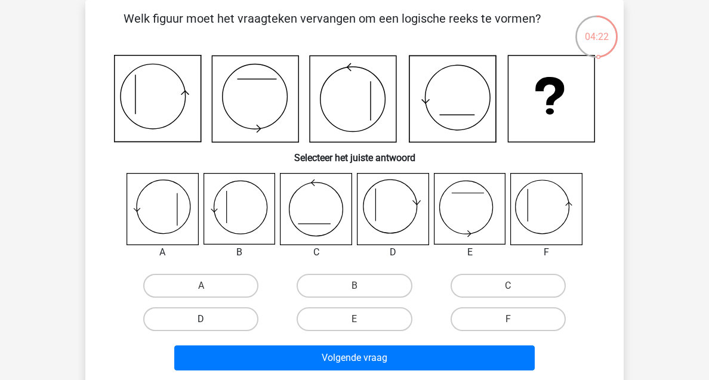
click at [213, 313] on label "D" at bounding box center [200, 319] width 115 height 24
click at [209, 319] on input "D" at bounding box center [205, 323] width 8 height 8
radio input "true"
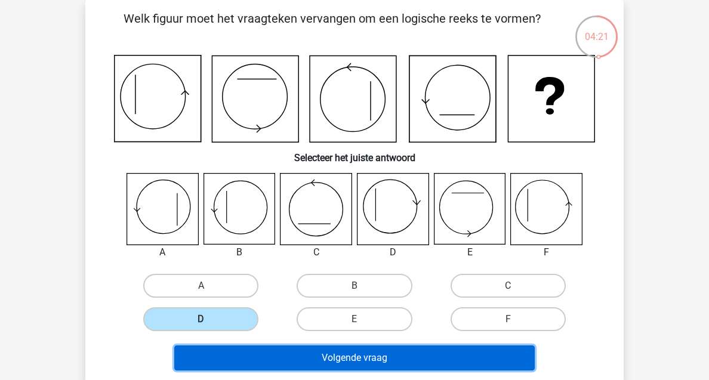
click at [305, 352] on button "Volgende vraag" at bounding box center [354, 358] width 361 height 25
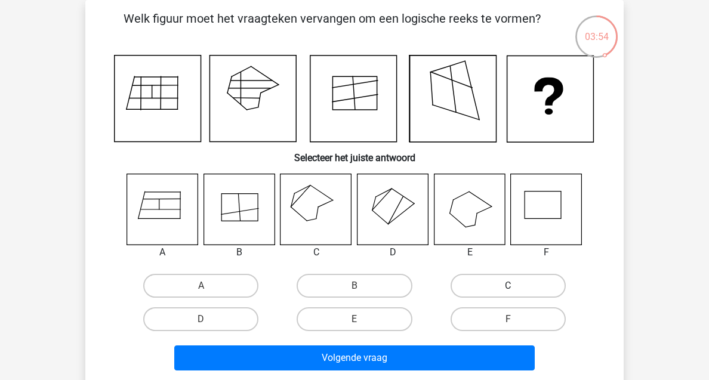
click at [526, 281] on label "C" at bounding box center [508, 286] width 115 height 24
click at [516, 286] on input "C" at bounding box center [512, 290] width 8 height 8
radio input "true"
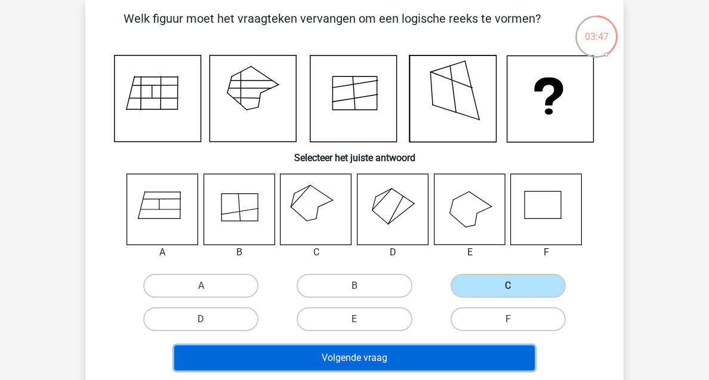
click at [399, 351] on button "Volgende vraag" at bounding box center [354, 358] width 361 height 25
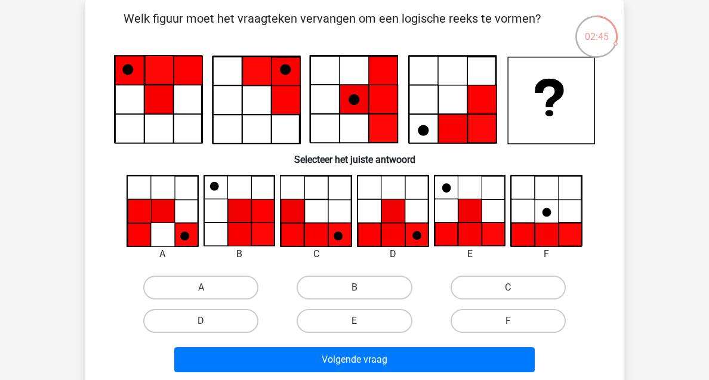
click at [377, 316] on label "E" at bounding box center [354, 321] width 115 height 24
click at [362, 321] on input "E" at bounding box center [359, 325] width 8 height 8
radio input "true"
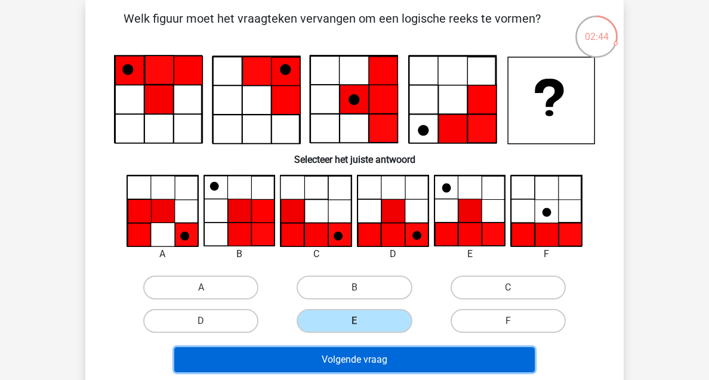
click at [372, 359] on button "Volgende vraag" at bounding box center [354, 359] width 361 height 25
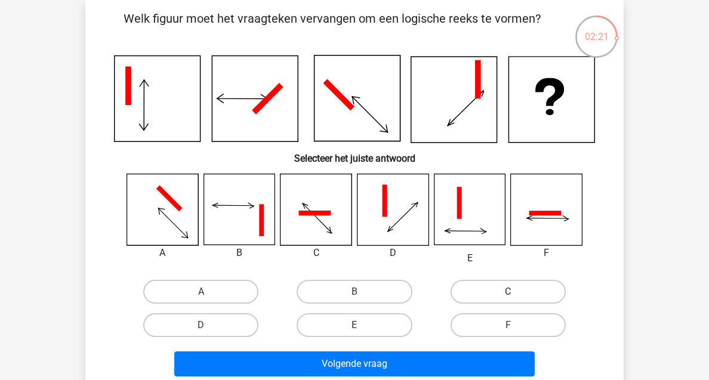
click at [501, 294] on label "C" at bounding box center [508, 292] width 115 height 24
click at [508, 294] on input "C" at bounding box center [512, 296] width 8 height 8
radio input "true"
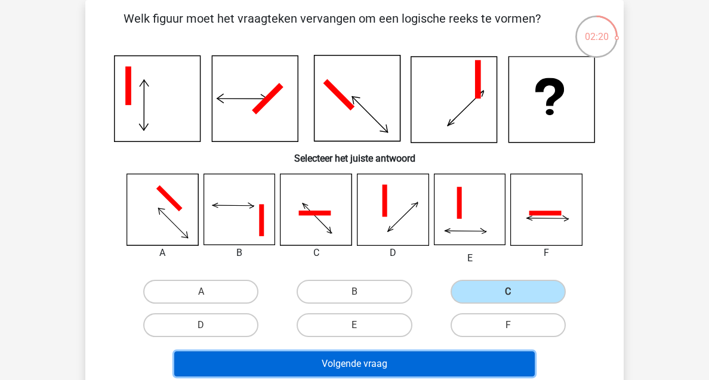
click at [371, 362] on button "Volgende vraag" at bounding box center [354, 364] width 361 height 25
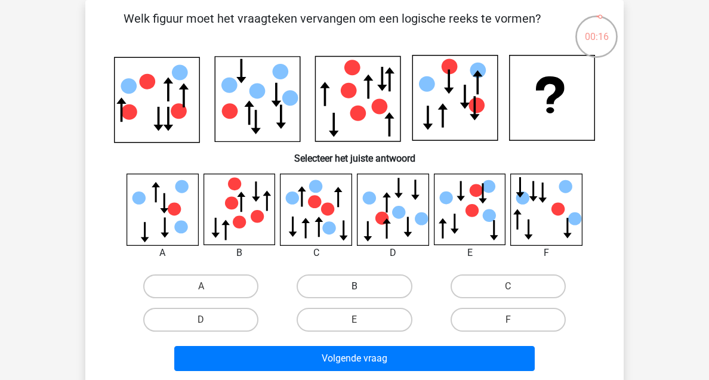
click at [374, 290] on label "B" at bounding box center [354, 287] width 115 height 24
click at [362, 290] on input "B" at bounding box center [359, 291] width 8 height 8
radio input "true"
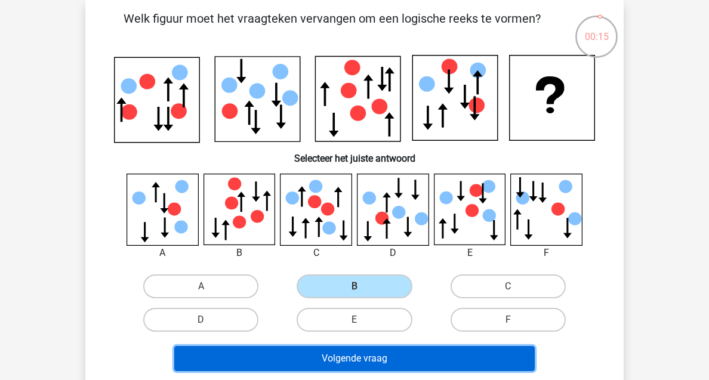
click at [365, 353] on button "Volgende vraag" at bounding box center [354, 358] width 361 height 25
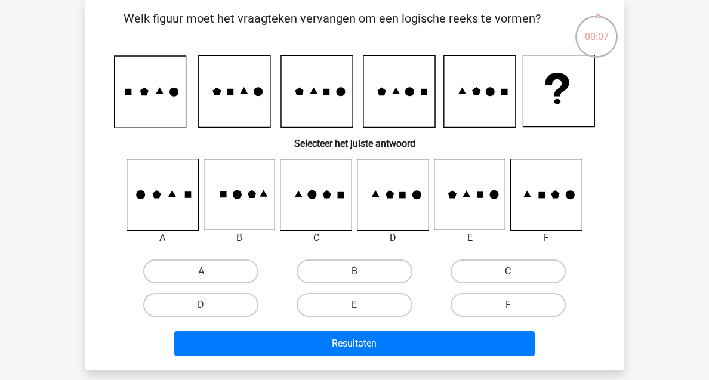
click at [493, 271] on label "C" at bounding box center [508, 272] width 115 height 24
click at [508, 272] on input "C" at bounding box center [512, 276] width 8 height 8
radio input "true"
click at [427, 330] on div "Resultaten" at bounding box center [354, 341] width 500 height 39
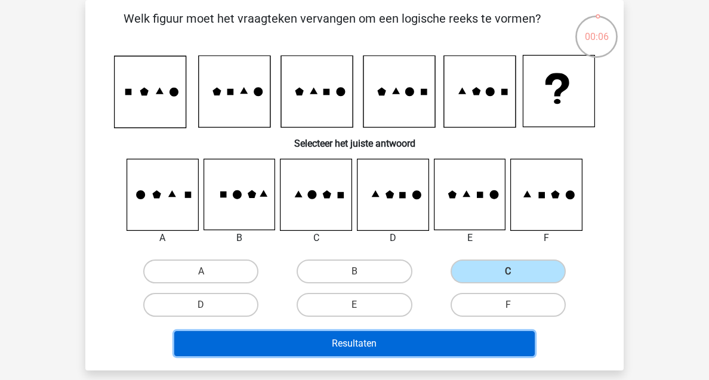
click at [421, 335] on button "Resultaten" at bounding box center [354, 343] width 361 height 25
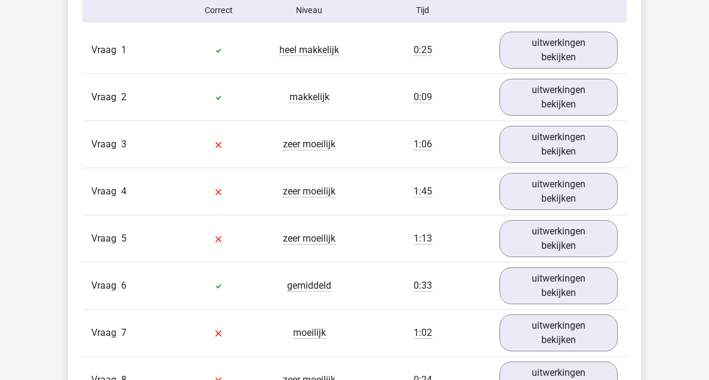
scroll to position [746, 0]
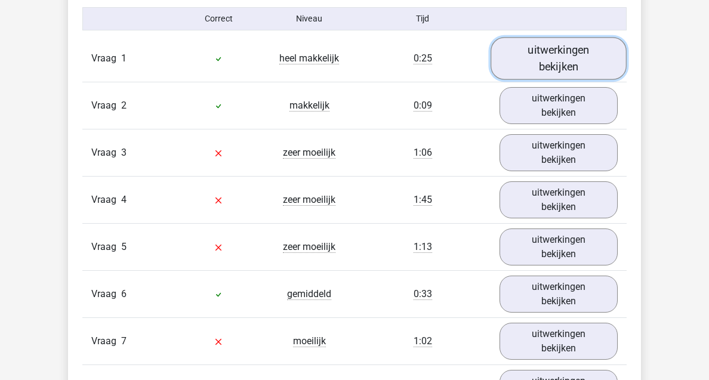
click at [552, 64] on link "uitwerkingen bekijken" at bounding box center [559, 59] width 136 height 42
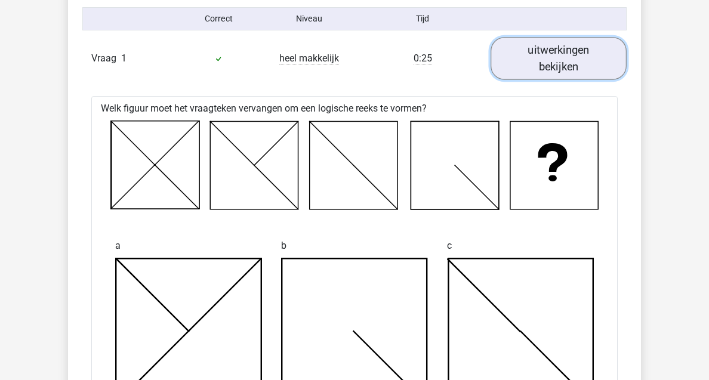
click at [552, 64] on link "uitwerkingen bekijken" at bounding box center [559, 59] width 136 height 42
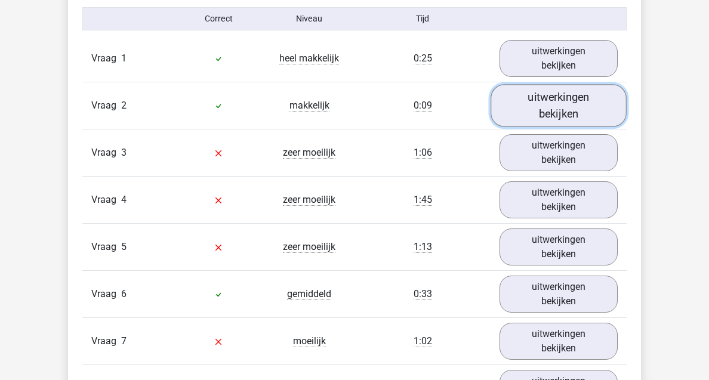
click at [552, 103] on link "uitwerkingen bekijken" at bounding box center [559, 106] width 136 height 42
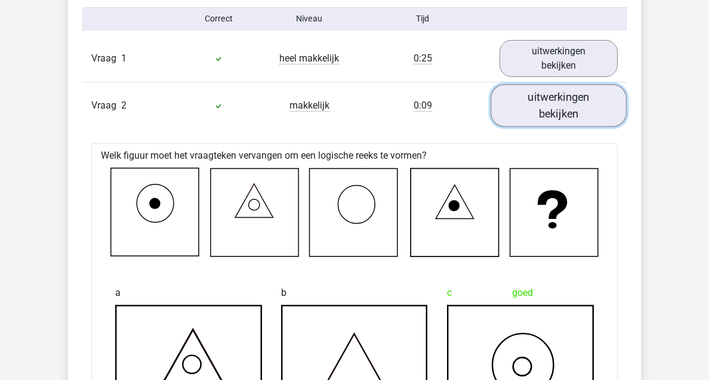
click at [552, 103] on link "uitwerkingen bekijken" at bounding box center [559, 106] width 136 height 42
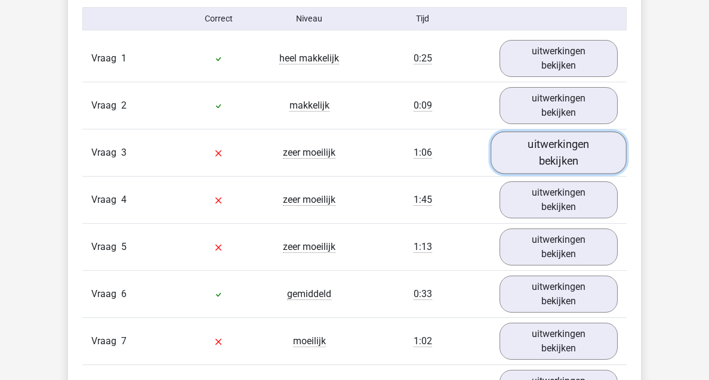
click at [541, 154] on link "uitwerkingen bekijken" at bounding box center [559, 153] width 136 height 42
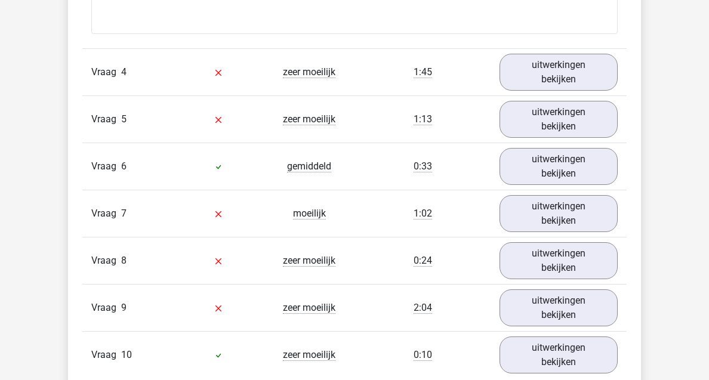
scroll to position [1640, 0]
click at [551, 68] on link "uitwerkingen bekijken" at bounding box center [559, 72] width 136 height 42
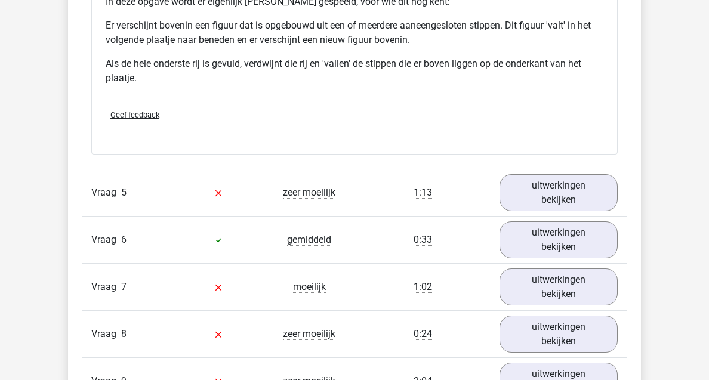
scroll to position [2294, 0]
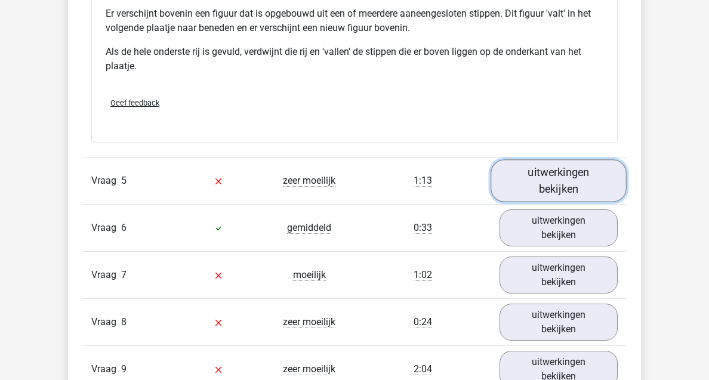
click at [566, 173] on link "uitwerkingen bekijken" at bounding box center [559, 180] width 136 height 42
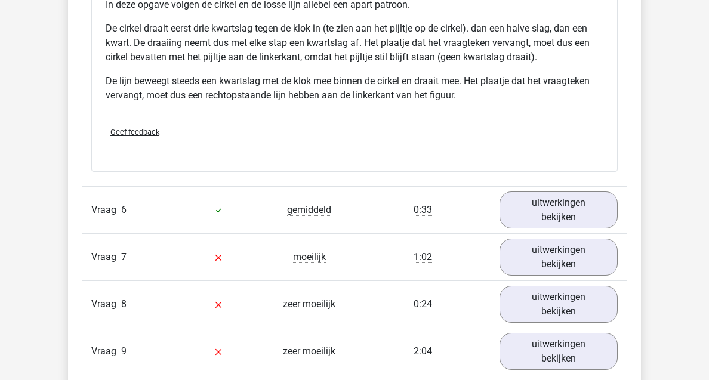
scroll to position [3055, 0]
click at [568, 268] on link "uitwerkingen bekijken" at bounding box center [559, 257] width 136 height 42
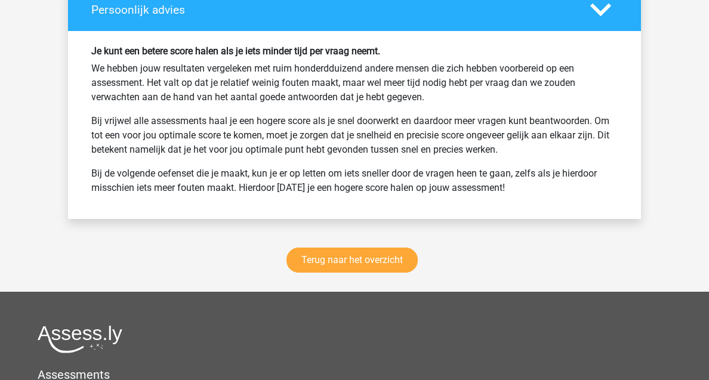
scroll to position [4663, 0]
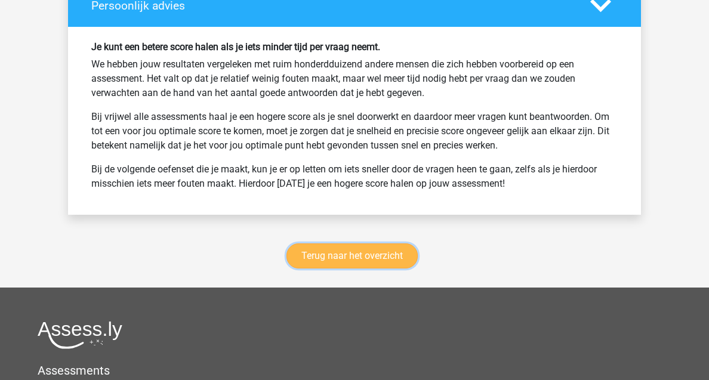
click at [389, 262] on link "Terug naar het overzicht" at bounding box center [352, 256] width 131 height 25
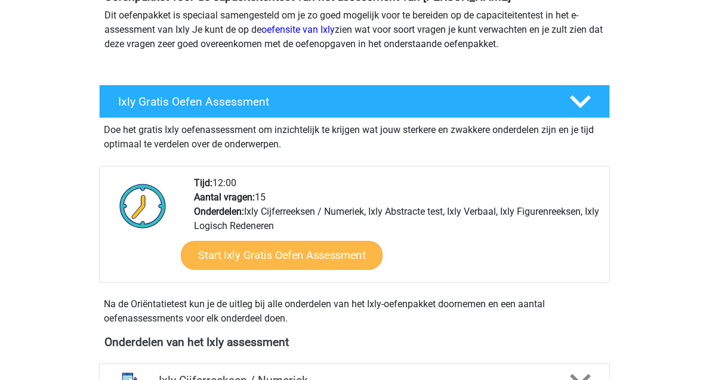
scroll to position [179, 0]
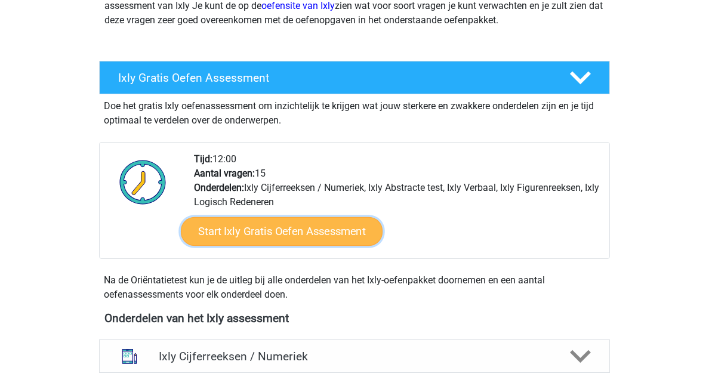
click at [326, 240] on link "Start Ixly Gratis Oefen Assessment" at bounding box center [282, 231] width 202 height 29
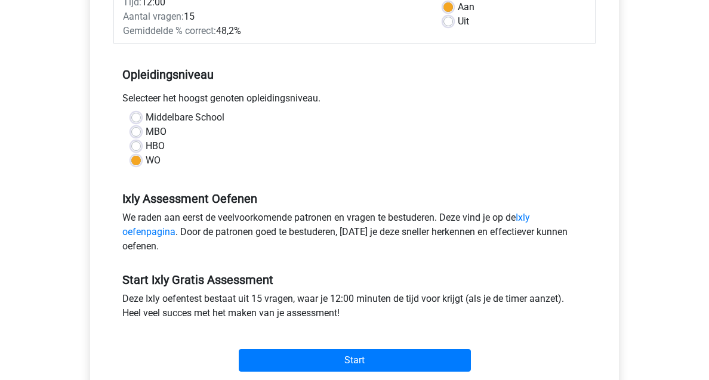
scroll to position [271, 0]
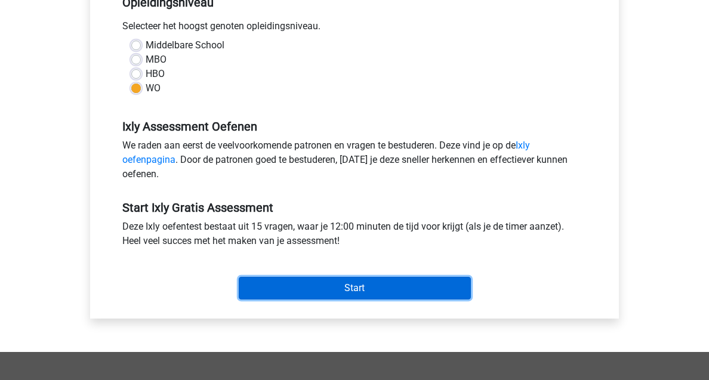
click at [325, 289] on input "Start" at bounding box center [355, 288] width 232 height 23
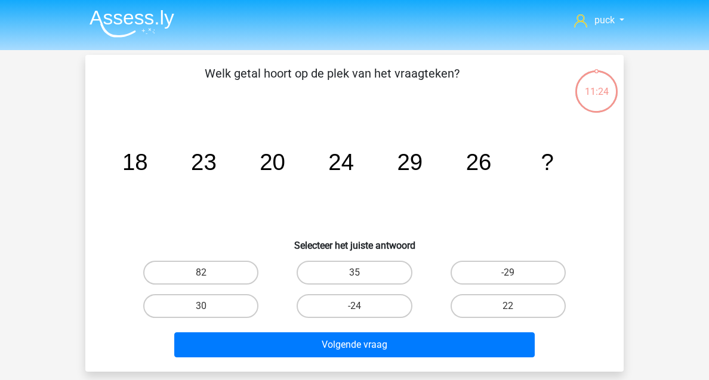
click at [203, 309] on input "30" at bounding box center [205, 310] width 8 height 8
radio input "true"
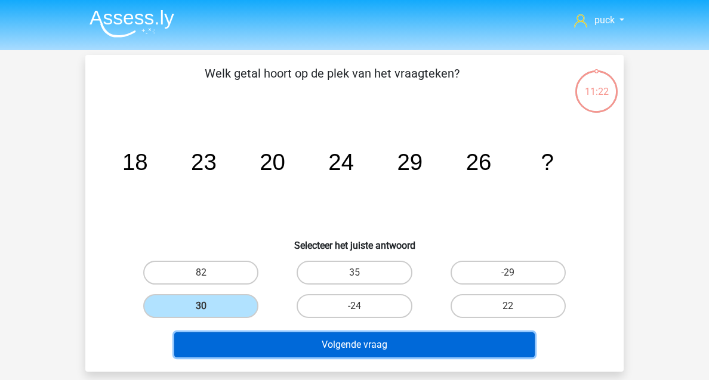
click at [304, 349] on button "Volgende vraag" at bounding box center [354, 345] width 361 height 25
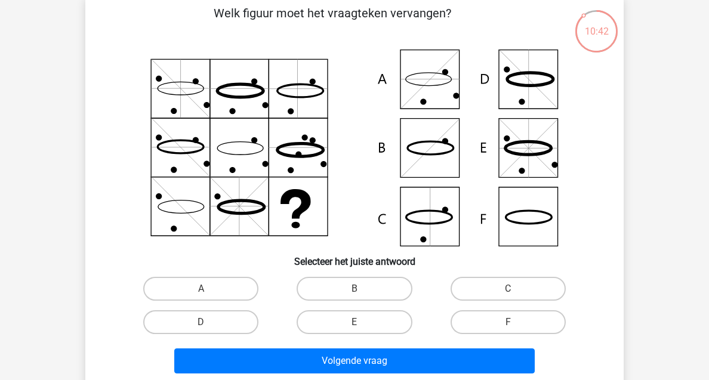
scroll to position [69, 0]
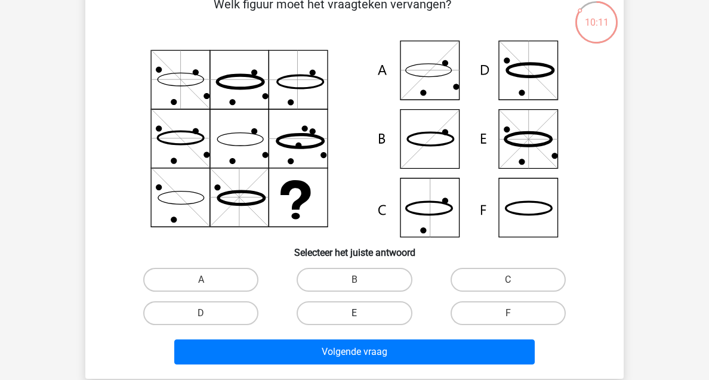
click at [377, 315] on label "E" at bounding box center [354, 313] width 115 height 24
click at [362, 315] on input "E" at bounding box center [359, 317] width 8 height 8
radio input "true"
click at [368, 278] on label "B" at bounding box center [354, 280] width 115 height 24
click at [362, 280] on input "B" at bounding box center [359, 284] width 8 height 8
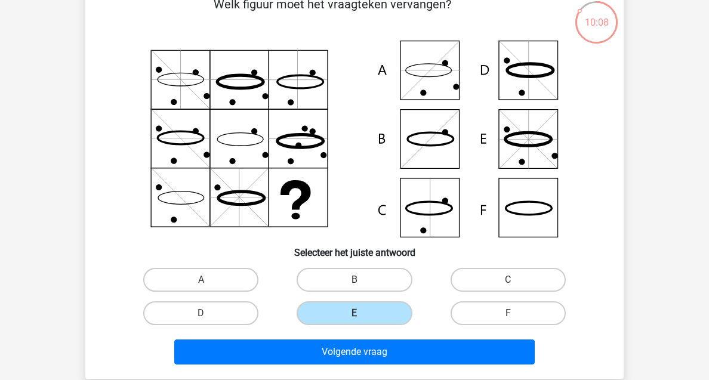
radio input "true"
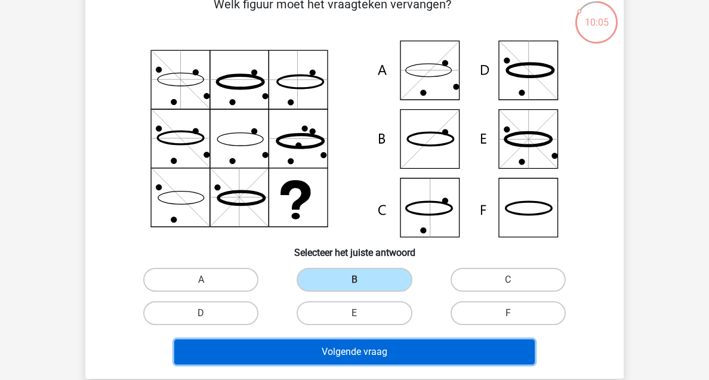
click at [367, 355] on button "Volgende vraag" at bounding box center [354, 352] width 361 height 25
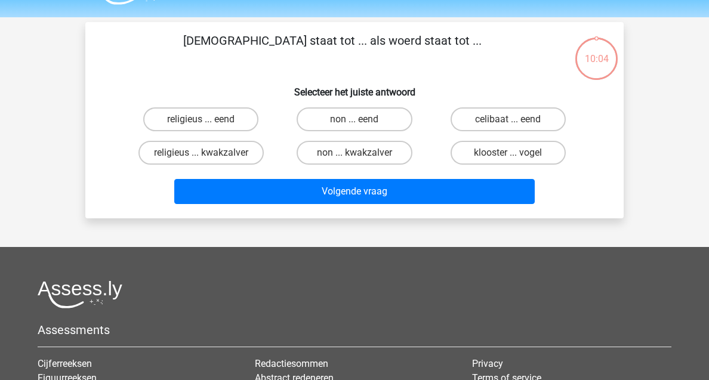
scroll to position [0, 0]
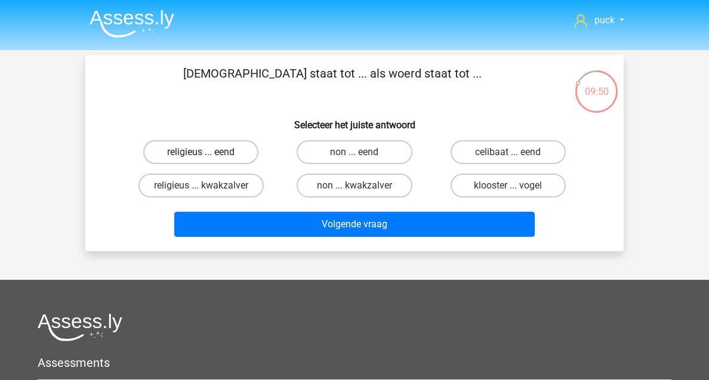
click at [236, 163] on label "religieus ... eend" at bounding box center [200, 152] width 115 height 24
click at [209, 160] on input "religieus ... eend" at bounding box center [205, 156] width 8 height 8
radio input "true"
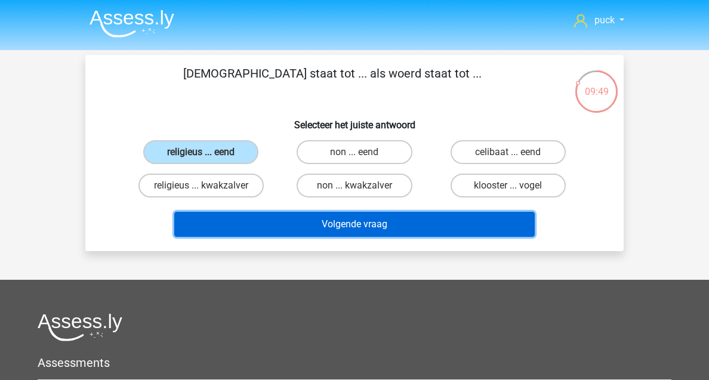
click at [343, 218] on button "Volgende vraag" at bounding box center [354, 224] width 361 height 25
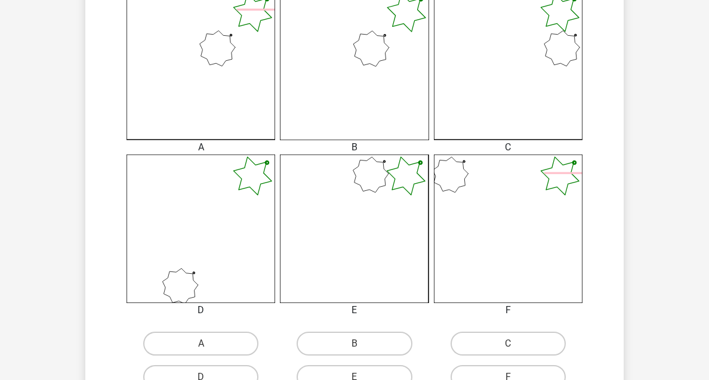
scroll to position [371, 0]
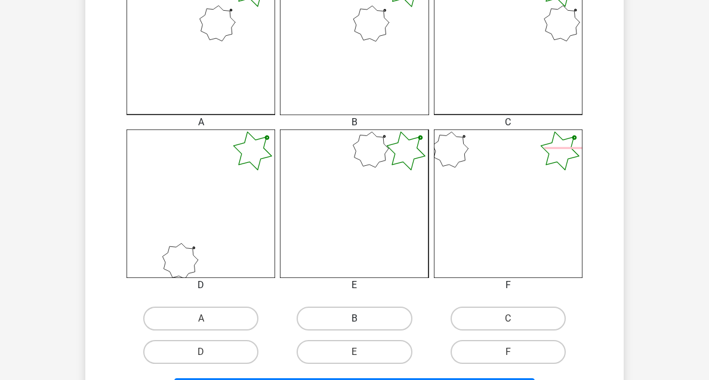
click at [366, 319] on label "B" at bounding box center [354, 319] width 115 height 24
click at [362, 319] on input "B" at bounding box center [359, 323] width 8 height 8
radio input "true"
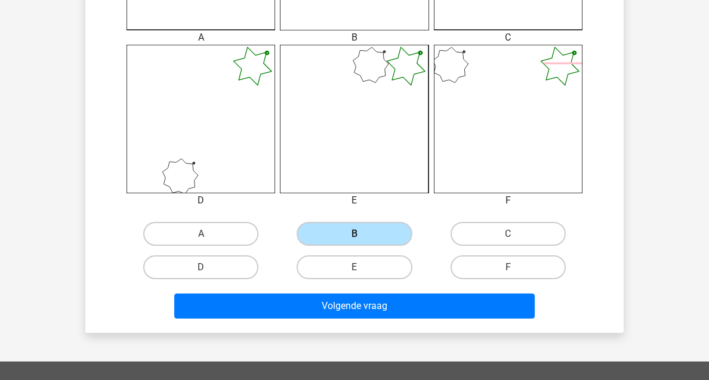
scroll to position [476, 0]
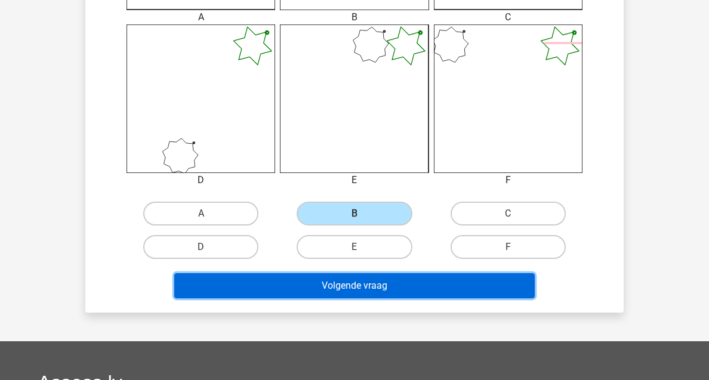
click at [379, 293] on button "Volgende vraag" at bounding box center [354, 285] width 361 height 25
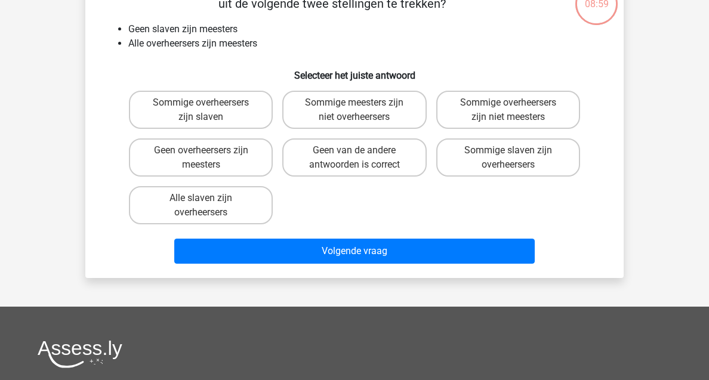
scroll to position [55, 0]
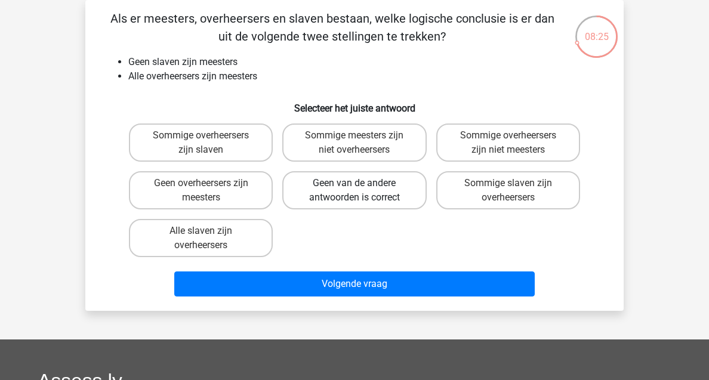
click at [368, 192] on label "Geen van de andere antwoorden is correct" at bounding box center [354, 190] width 144 height 38
click at [362, 191] on input "Geen van de andere antwoorden is correct" at bounding box center [359, 187] width 8 height 8
radio input "true"
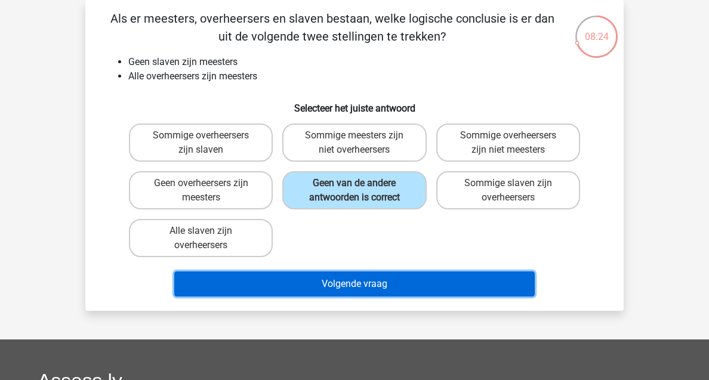
click at [359, 281] on button "Volgende vraag" at bounding box center [354, 284] width 361 height 25
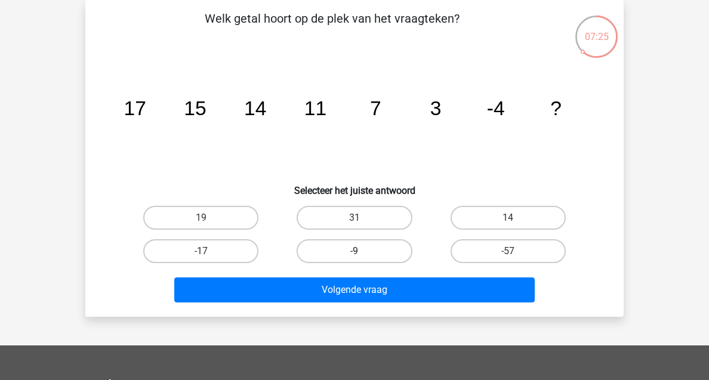
click at [376, 250] on label "-9" at bounding box center [354, 251] width 115 height 24
click at [362, 251] on input "-9" at bounding box center [359, 255] width 8 height 8
radio input "true"
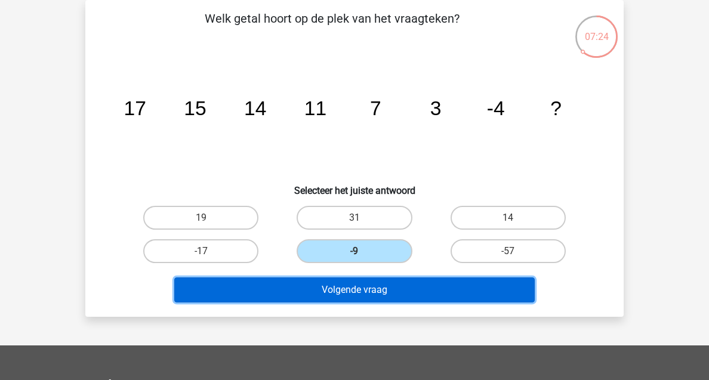
click at [405, 287] on button "Volgende vraag" at bounding box center [354, 290] width 361 height 25
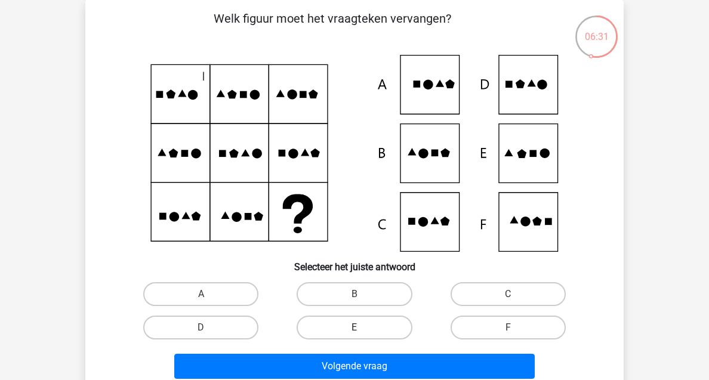
click at [383, 328] on label "E" at bounding box center [354, 328] width 115 height 24
click at [362, 328] on input "E" at bounding box center [359, 332] width 8 height 8
radio input "true"
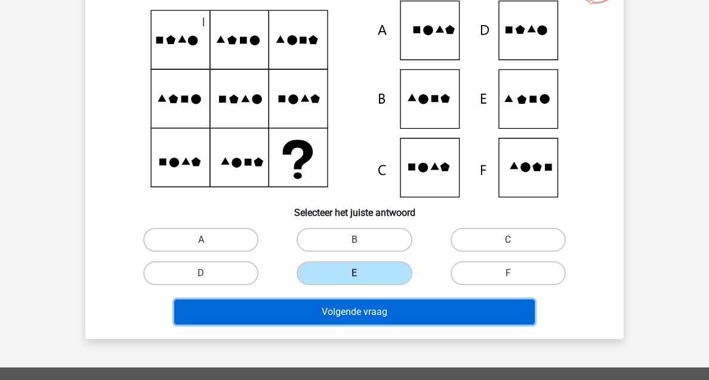
click at [384, 319] on button "Volgende vraag" at bounding box center [354, 312] width 361 height 25
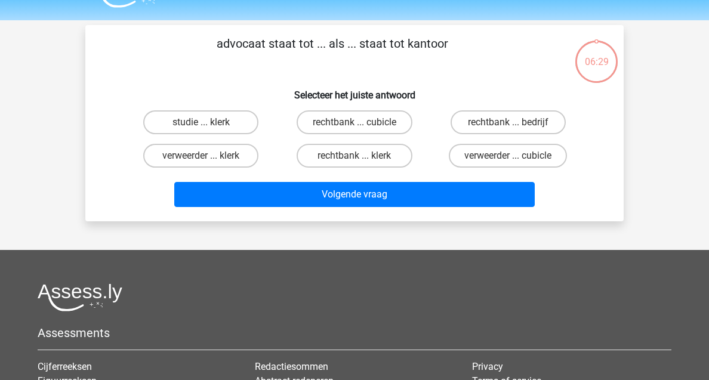
scroll to position [20, 0]
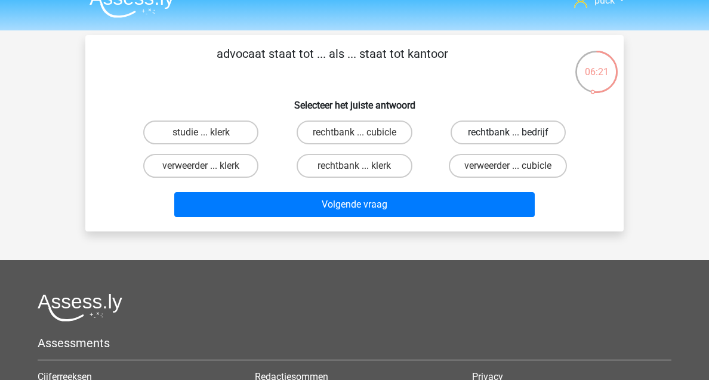
click at [504, 135] on label "rechtbank ... bedrijf" at bounding box center [508, 133] width 115 height 24
click at [508, 135] on input "rechtbank ... bedrijf" at bounding box center [512, 137] width 8 height 8
radio input "true"
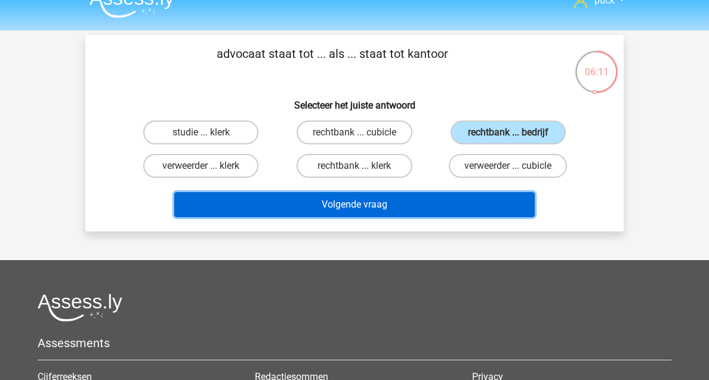
click at [411, 217] on button "Volgende vraag" at bounding box center [354, 204] width 361 height 25
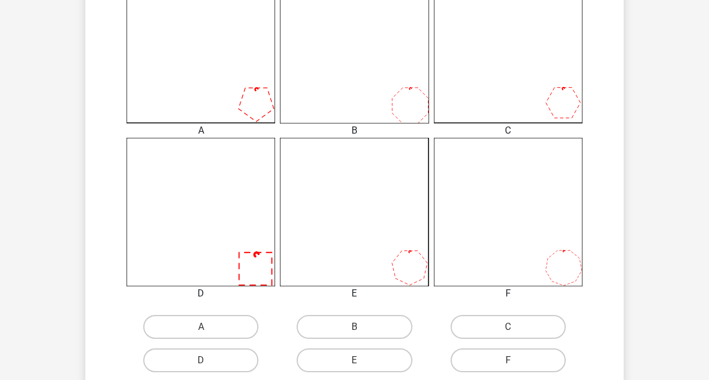
scroll to position [419, 0]
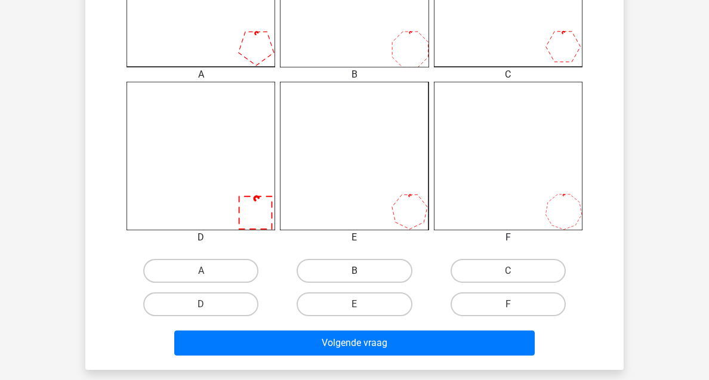
click at [388, 275] on label "B" at bounding box center [354, 271] width 115 height 24
click at [362, 275] on input "B" at bounding box center [359, 275] width 8 height 8
radio input "true"
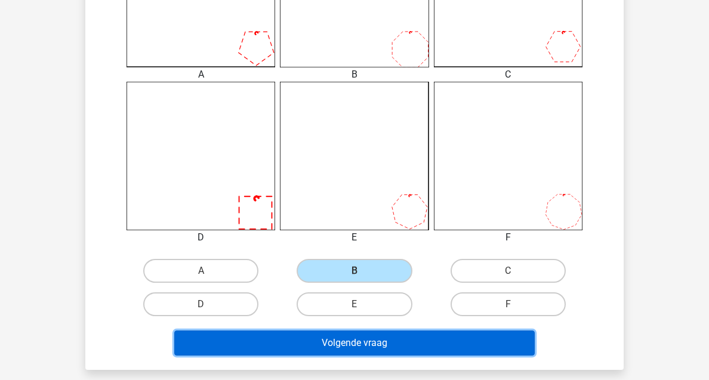
click at [381, 344] on button "Volgende vraag" at bounding box center [354, 343] width 361 height 25
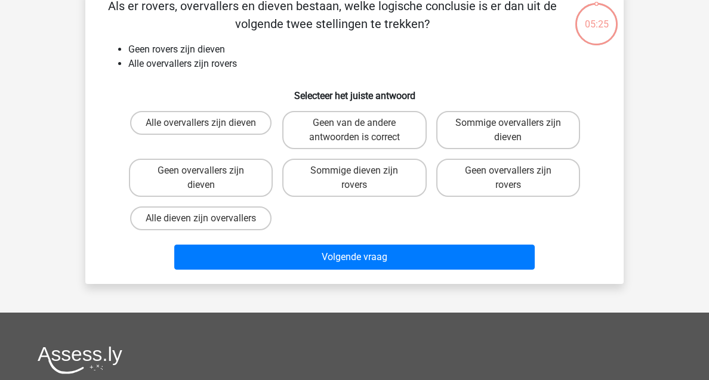
scroll to position [55, 0]
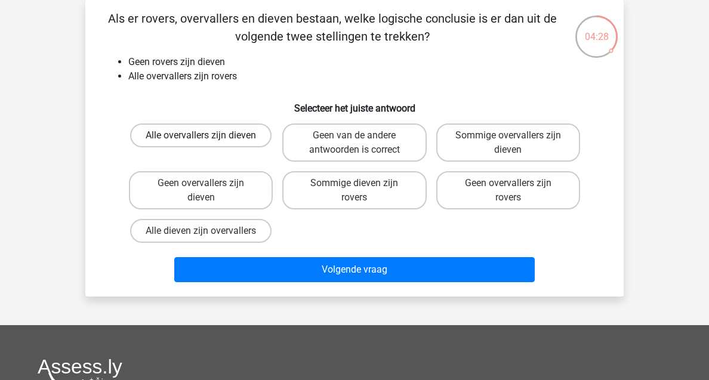
click at [243, 139] on label "Alle overvallers zijn dieven" at bounding box center [200, 136] width 141 height 24
click at [209, 139] on input "Alle overvallers zijn dieven" at bounding box center [205, 140] width 8 height 8
radio input "true"
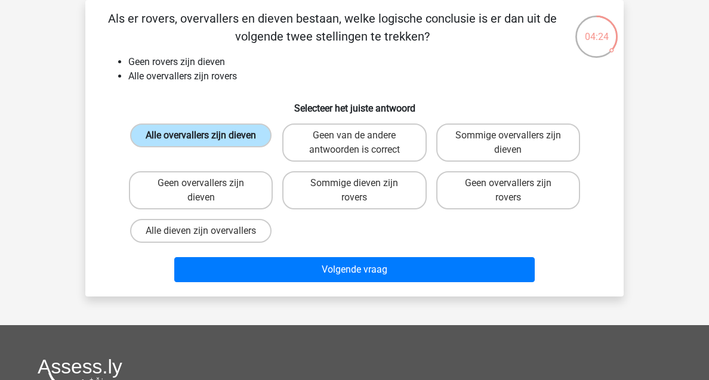
click at [229, 144] on label "Alle overvallers zijn dieven" at bounding box center [200, 136] width 141 height 24
click at [209, 143] on input "Alle overvallers zijn dieven" at bounding box center [205, 140] width 8 height 8
click at [310, 179] on label "Sommige dieven zijn rovers" at bounding box center [354, 190] width 144 height 38
click at [355, 183] on input "Sommige dieven zijn rovers" at bounding box center [359, 187] width 8 height 8
radio input "true"
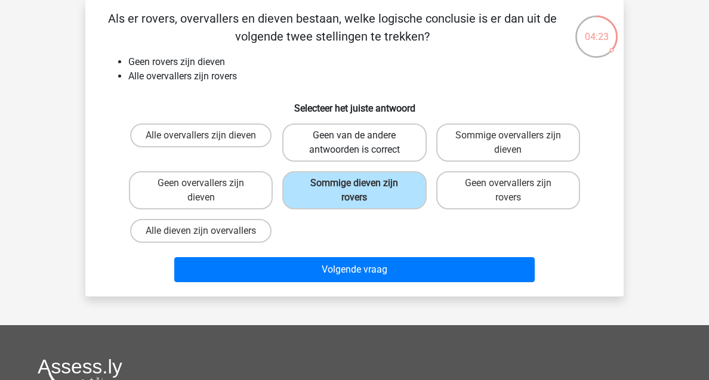
click at [319, 153] on label "Geen van de andere antwoorden is correct" at bounding box center [354, 143] width 144 height 38
click at [355, 143] on input "Geen van de andere antwoorden is correct" at bounding box center [359, 140] width 8 height 8
radio input "true"
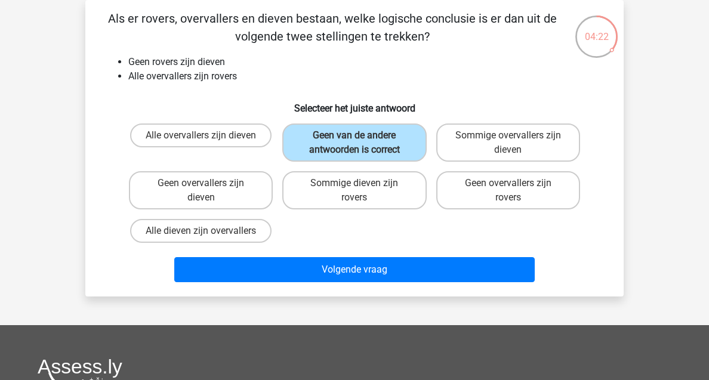
click at [343, 244] on div "Alle overvallers zijn dieven Geen van de andere antwoorden is correct Sommige o…" at bounding box center [354, 183] width 461 height 129
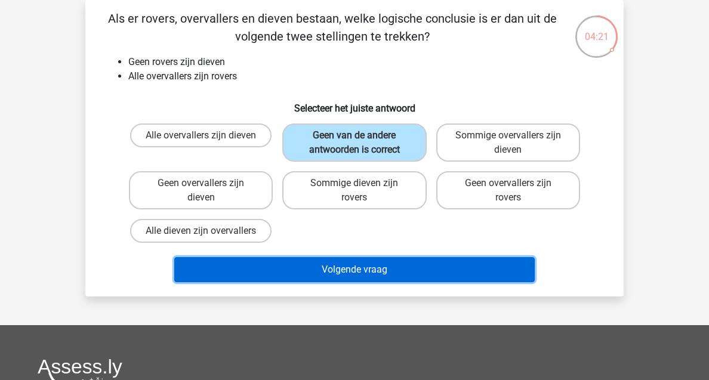
click at [343, 257] on button "Volgende vraag" at bounding box center [354, 269] width 361 height 25
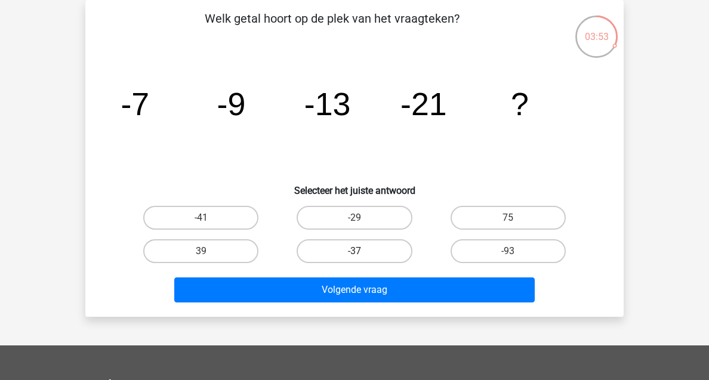
click at [352, 255] on label "-37" at bounding box center [354, 251] width 115 height 24
click at [355, 255] on input "-37" at bounding box center [359, 255] width 8 height 8
radio input "true"
click at [346, 303] on div "Volgende vraag" at bounding box center [354, 293] width 461 height 30
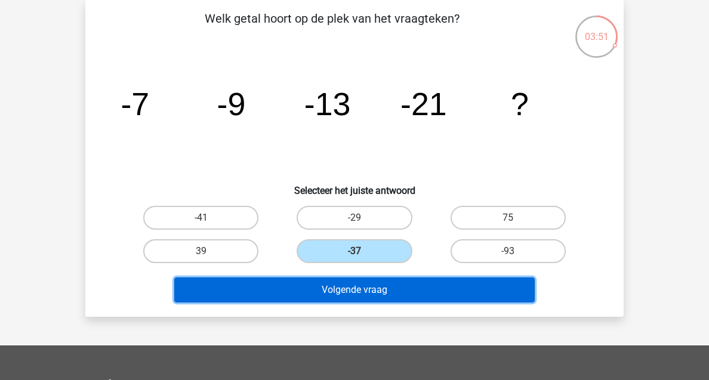
click at [347, 298] on button "Volgende vraag" at bounding box center [354, 290] width 361 height 25
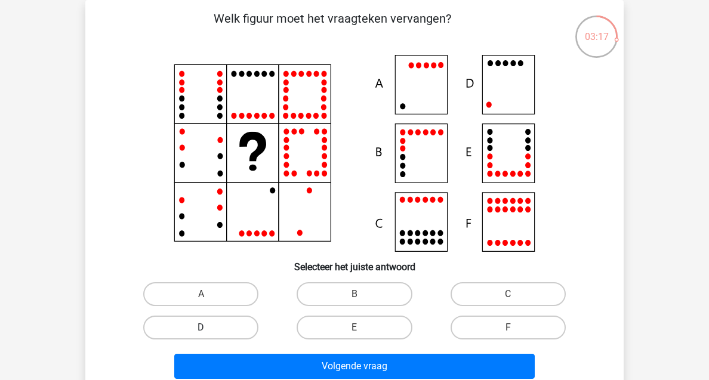
click at [202, 321] on label "D" at bounding box center [200, 328] width 115 height 24
click at [202, 328] on input "D" at bounding box center [205, 332] width 8 height 8
radio input "true"
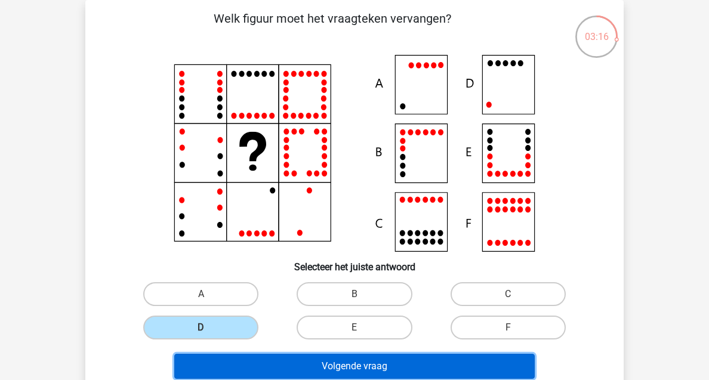
click at [290, 362] on button "Volgende vraag" at bounding box center [354, 366] width 361 height 25
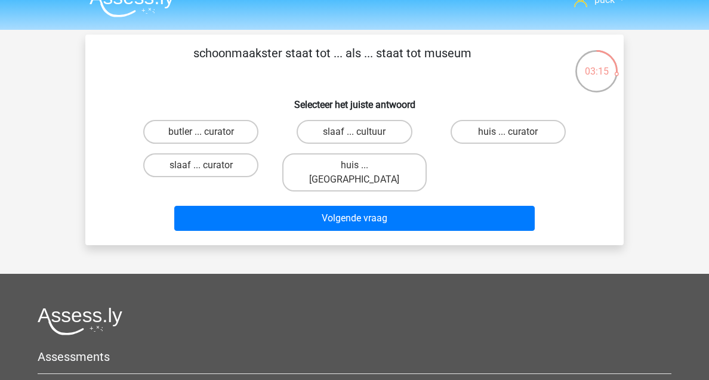
scroll to position [20, 0]
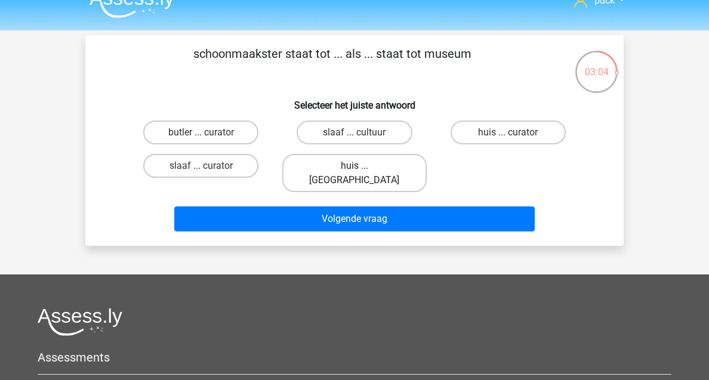
click at [369, 159] on label "huis ... louvre" at bounding box center [354, 173] width 144 height 38
click at [362, 166] on input "huis ... louvre" at bounding box center [359, 170] width 8 height 8
radio input "true"
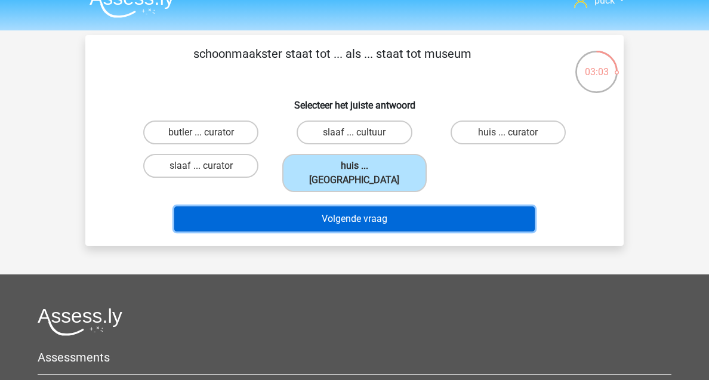
click at [370, 207] on button "Volgende vraag" at bounding box center [354, 219] width 361 height 25
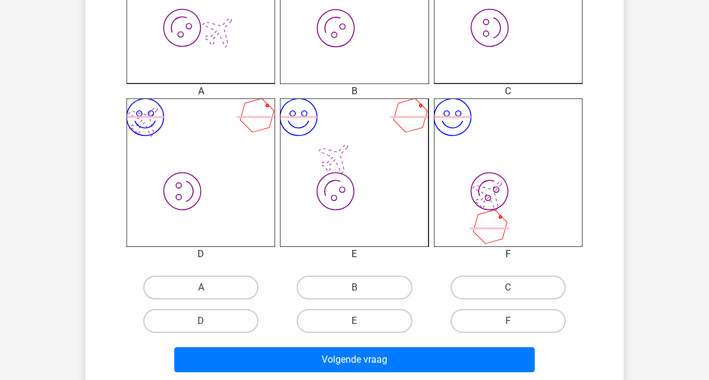
scroll to position [405, 0]
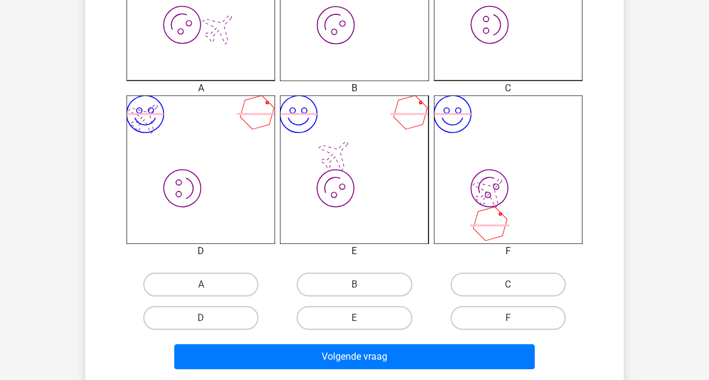
click at [481, 300] on div "C" at bounding box center [508, 284] width 153 height 33
click at [489, 283] on label "C" at bounding box center [508, 285] width 115 height 24
click at [508, 285] on input "C" at bounding box center [512, 289] width 8 height 8
radio input "true"
click at [405, 343] on div "Volgende vraag" at bounding box center [354, 354] width 500 height 39
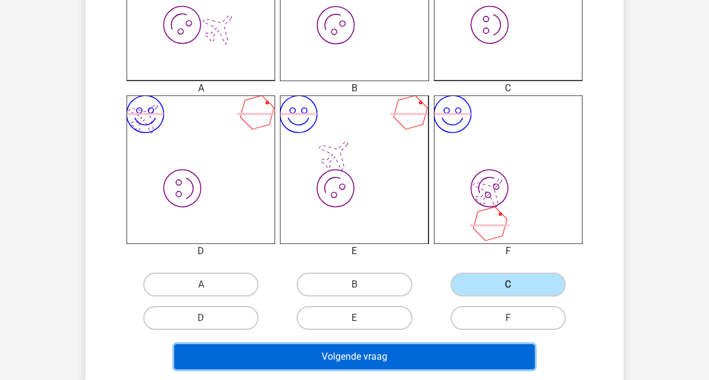
click at [368, 362] on button "Volgende vraag" at bounding box center [354, 356] width 361 height 25
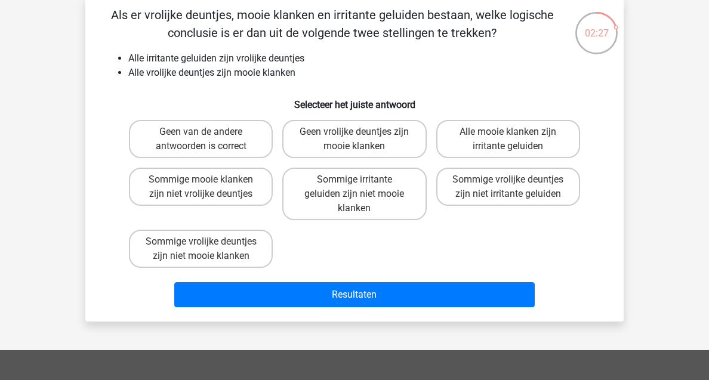
scroll to position [64, 0]
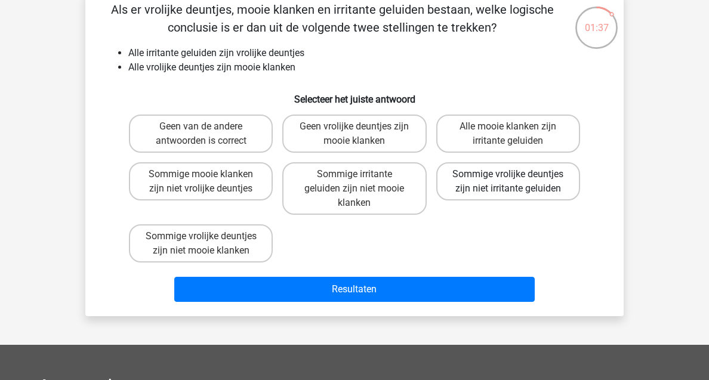
click at [516, 198] on label "Sommige vrolijke deuntjes zijn niet irritante geluiden" at bounding box center [508, 181] width 144 height 38
click at [516, 182] on input "Sommige vrolijke deuntjes zijn niet irritante geluiden" at bounding box center [512, 178] width 8 height 8
radio input "true"
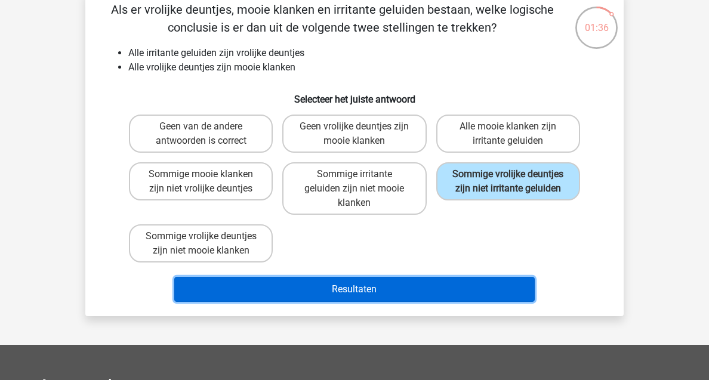
click at [393, 285] on button "Resultaten" at bounding box center [354, 289] width 361 height 25
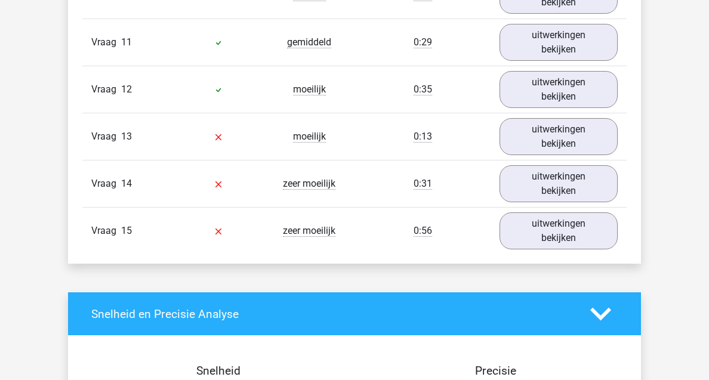
scroll to position [1585, 0]
